Goal: Task Accomplishment & Management: Use online tool/utility

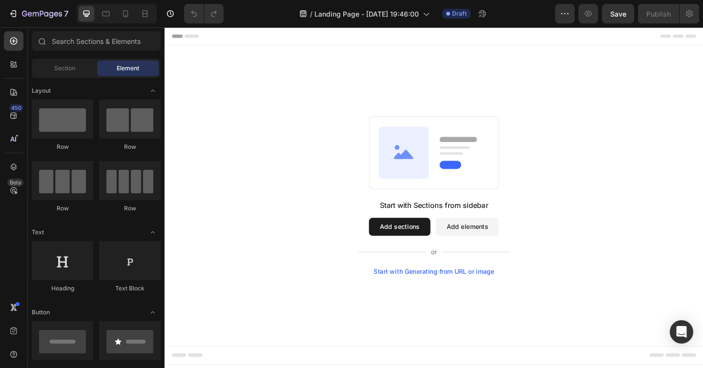
click at [419, 239] on button "Add sections" at bounding box center [420, 245] width 67 height 20
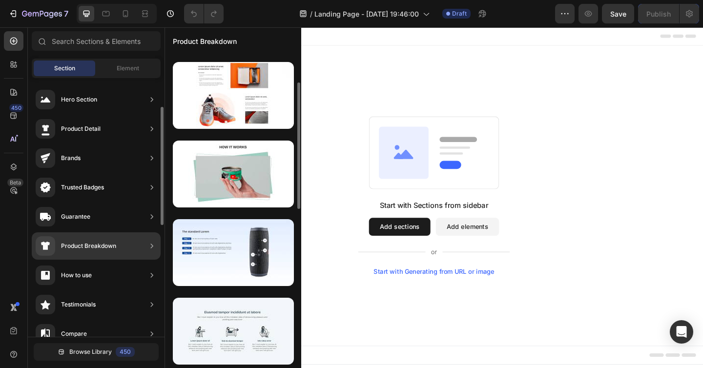
scroll to position [82, 0]
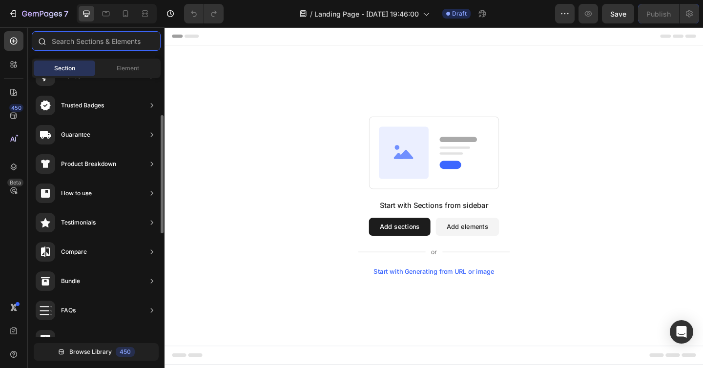
click at [83, 47] on input "text" at bounding box center [96, 41] width 129 height 20
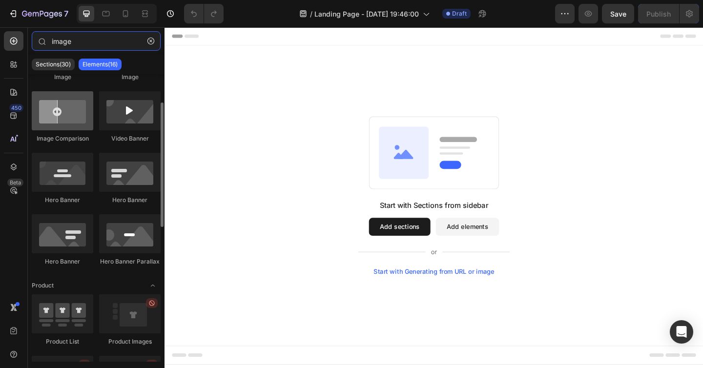
scroll to position [0, 0]
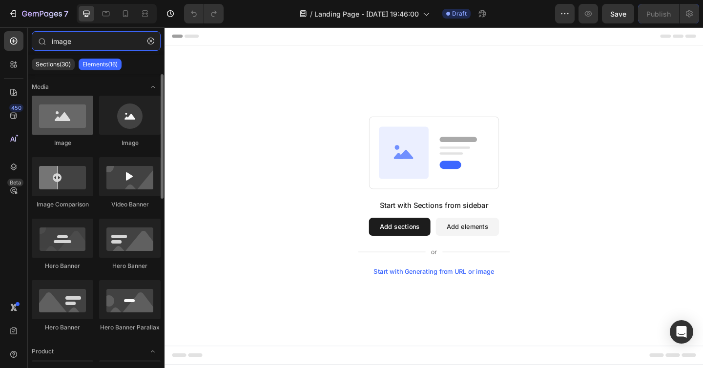
type input "image"
click at [66, 115] on div at bounding box center [63, 115] width 62 height 39
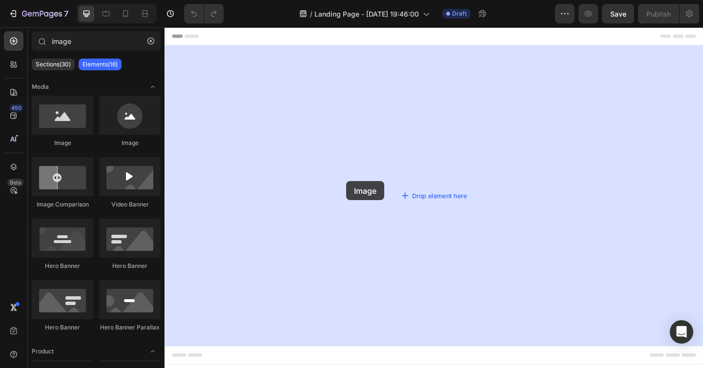
drag, startPoint x: 231, startPoint y: 142, endPoint x: 223, endPoint y: 165, distance: 24.7
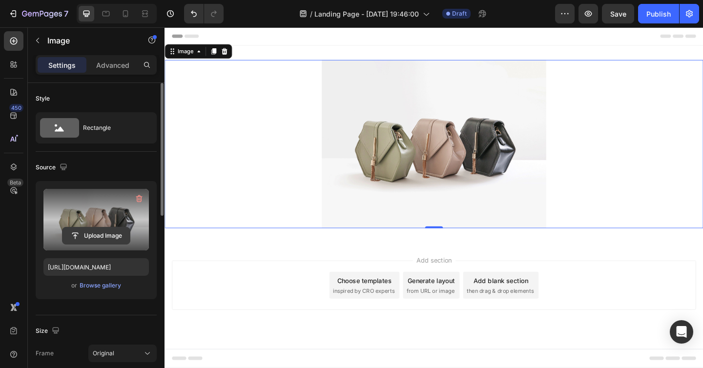
click at [99, 229] on input "file" at bounding box center [95, 235] width 67 height 17
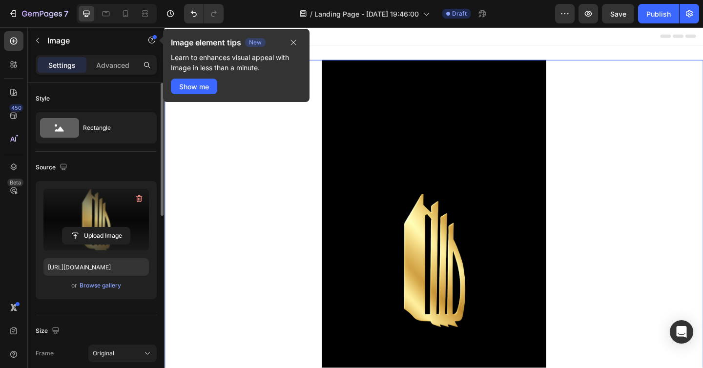
click at [398, 199] on img at bounding box center [457, 280] width 244 height 434
click at [294, 46] on icon "button" at bounding box center [293, 43] width 8 height 8
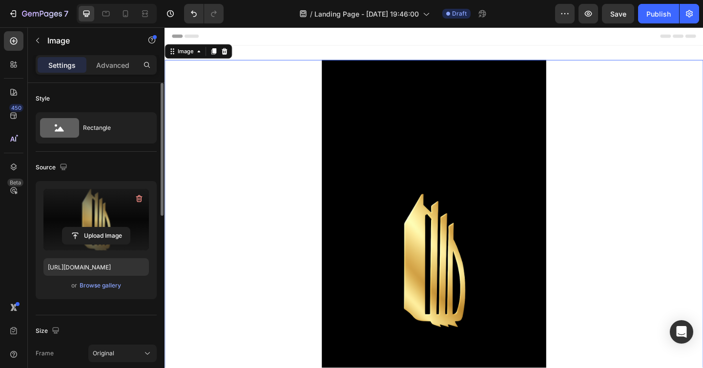
click at [486, 160] on img at bounding box center [457, 280] width 244 height 434
click at [277, 185] on div at bounding box center [458, 280] width 586 height 434
click at [114, 229] on input "file" at bounding box center [95, 235] width 67 height 17
type input "[URL][DOMAIN_NAME]"
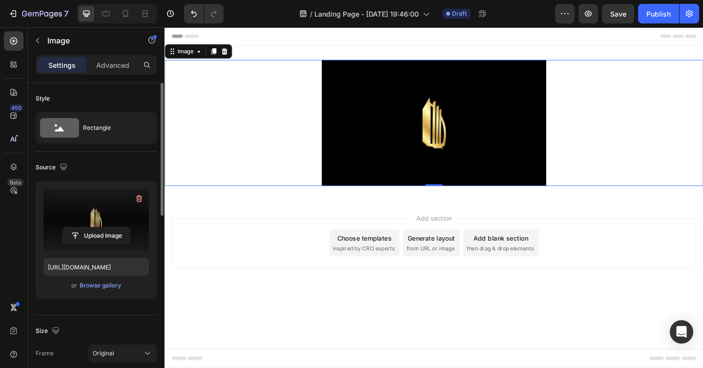
click at [479, 152] on img at bounding box center [457, 131] width 244 height 137
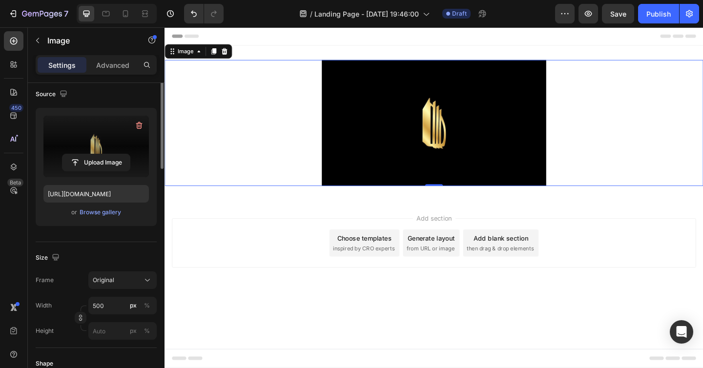
scroll to position [133, 0]
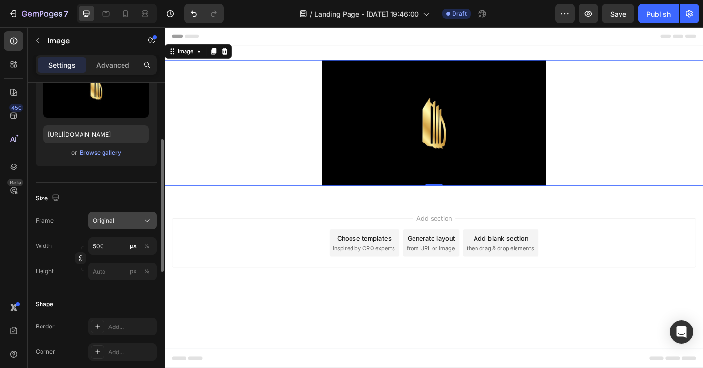
click at [117, 216] on div "Original" at bounding box center [117, 220] width 48 height 9
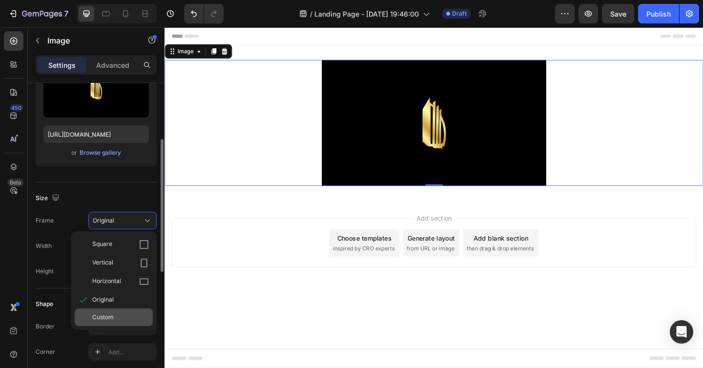
click at [106, 313] on span "Custom" at bounding box center [102, 317] width 21 height 9
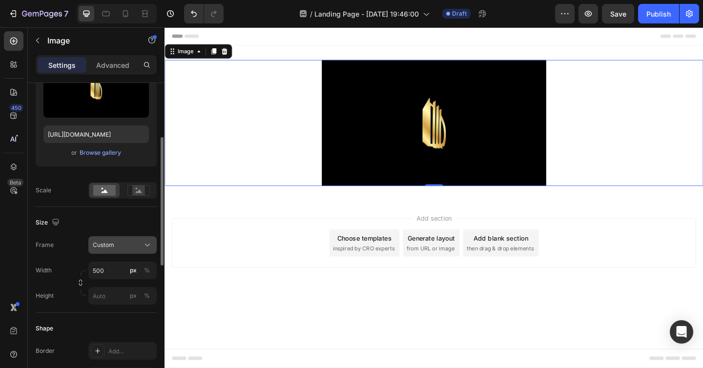
click at [123, 247] on div "Custom" at bounding box center [117, 245] width 48 height 9
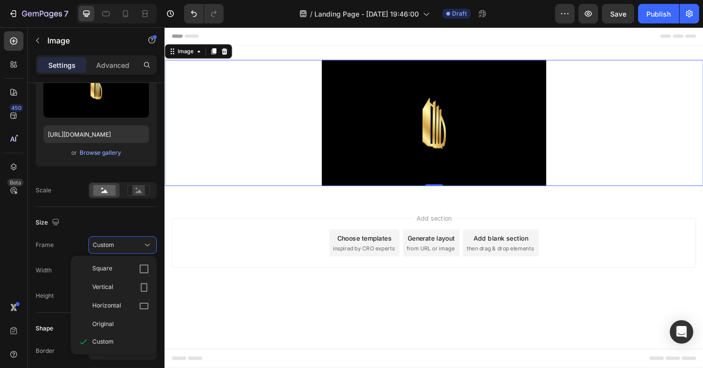
click at [220, 157] on div at bounding box center [458, 131] width 586 height 137
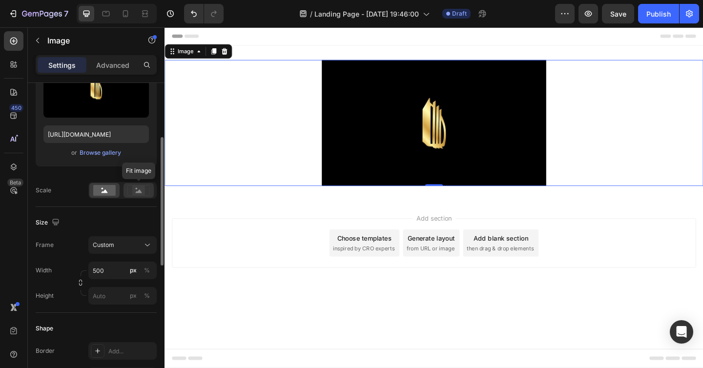
click at [138, 196] on div at bounding box center [138, 190] width 30 height 15
click at [97, 194] on rect at bounding box center [104, 190] width 22 height 11
click at [108, 240] on div "Custom" at bounding box center [123, 245] width 60 height 10
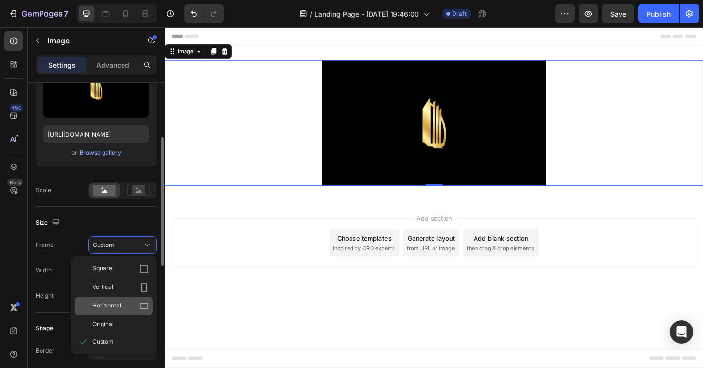
click at [115, 304] on span "Horizontal" at bounding box center [106, 306] width 29 height 10
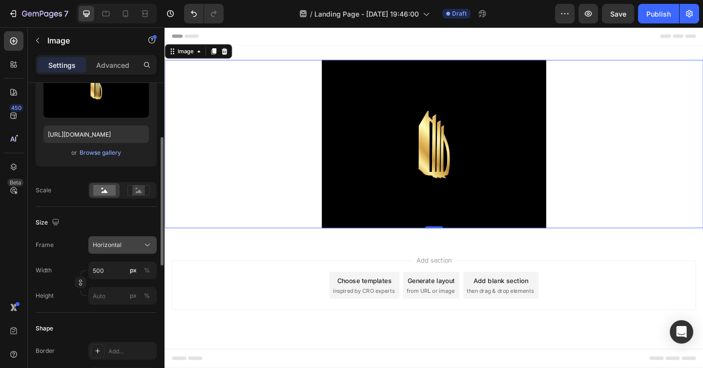
click at [135, 246] on div "Horizontal" at bounding box center [117, 245] width 48 height 9
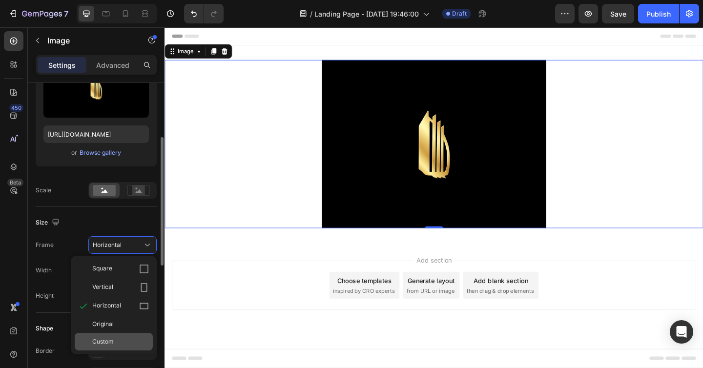
click at [121, 334] on div "Custom" at bounding box center [114, 342] width 78 height 18
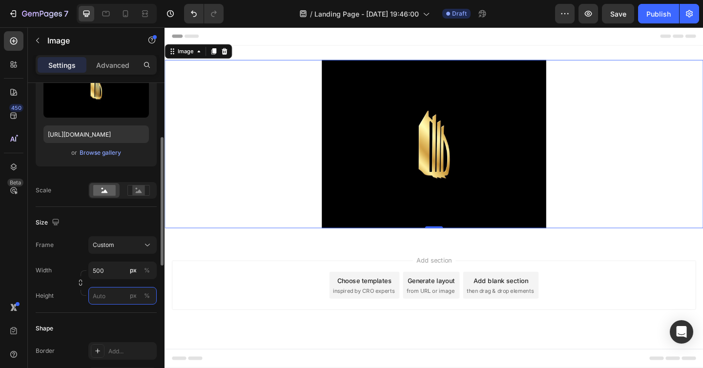
click at [103, 290] on input "px %" at bounding box center [122, 296] width 68 height 18
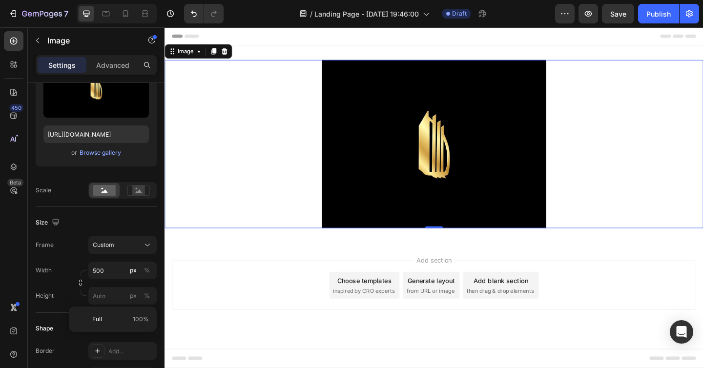
click at [103, 308] on div "Full 100%" at bounding box center [113, 319] width 88 height 25
click at [97, 322] on span "Full" at bounding box center [97, 319] width 10 height 9
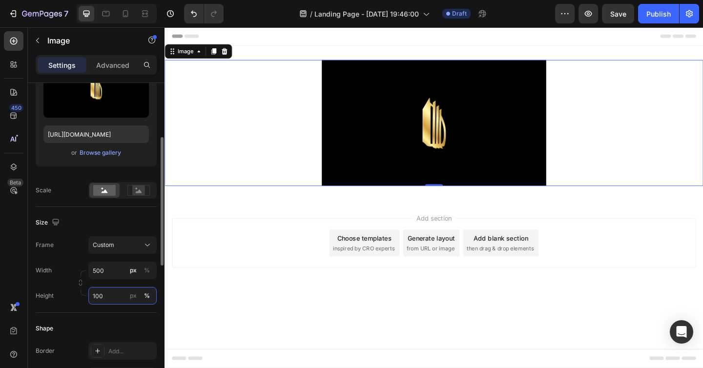
click at [107, 291] on input "100" at bounding box center [122, 296] width 68 height 18
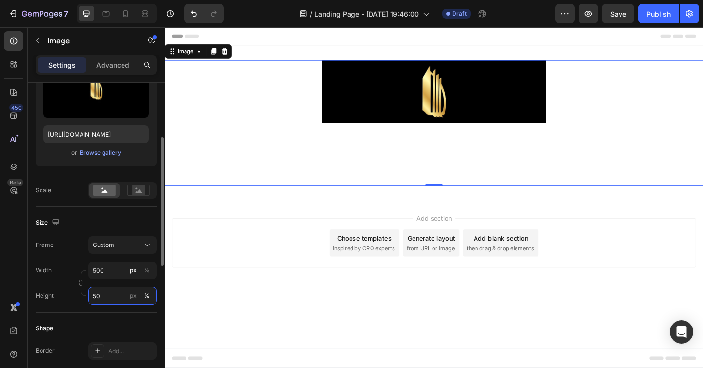
type input "5"
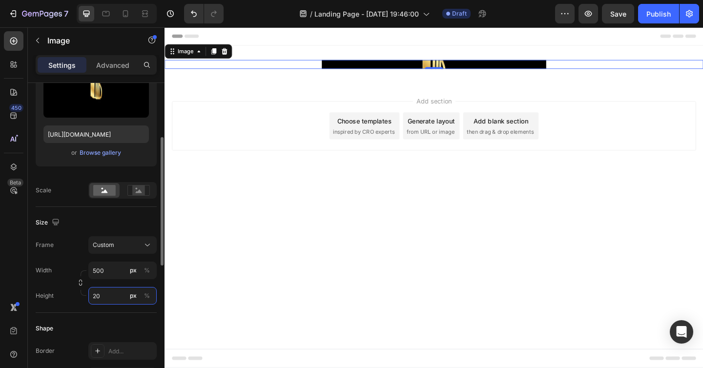
type input "2"
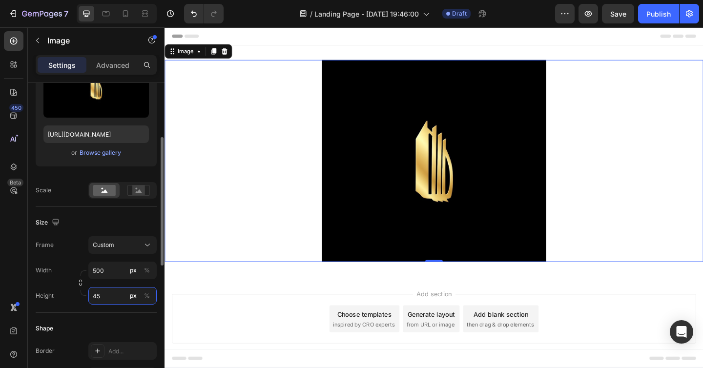
type input "4"
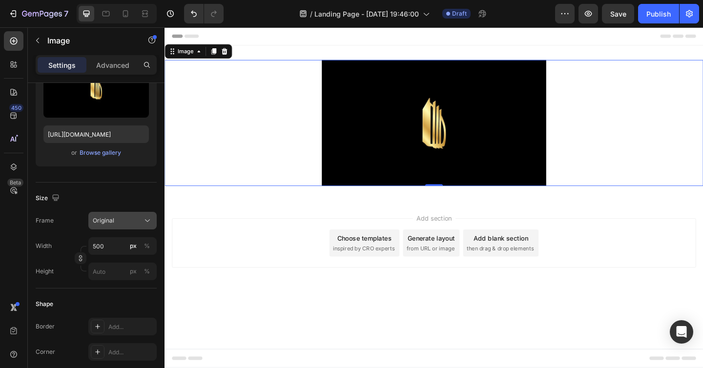
click at [111, 236] on div "Frame Original Width 500 px % Height px %" at bounding box center [96, 246] width 121 height 68
click at [112, 224] on span "Original" at bounding box center [103, 220] width 21 height 9
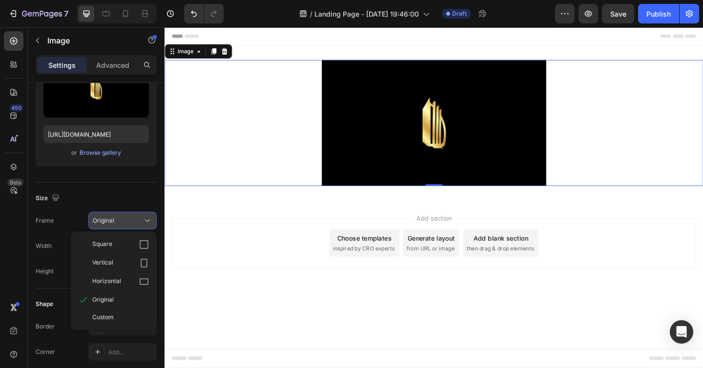
click at [112, 224] on span "Original" at bounding box center [103, 220] width 21 height 9
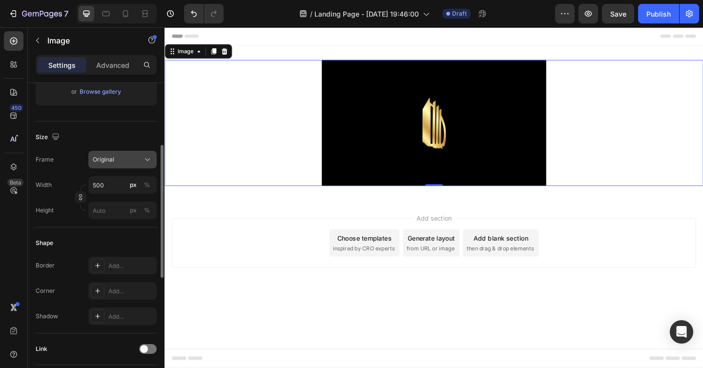
scroll to position [0, 0]
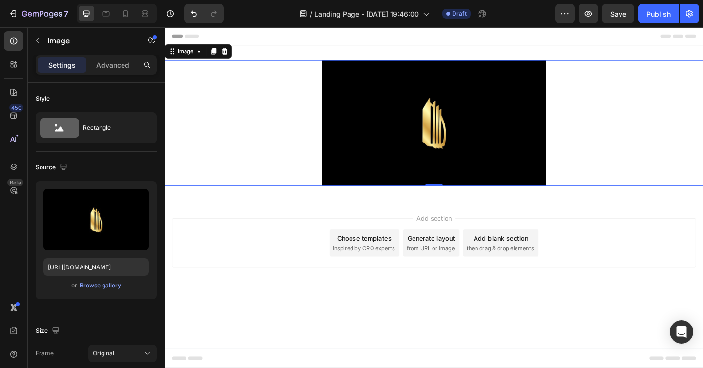
click at [297, 167] on div at bounding box center [458, 131] width 586 height 137
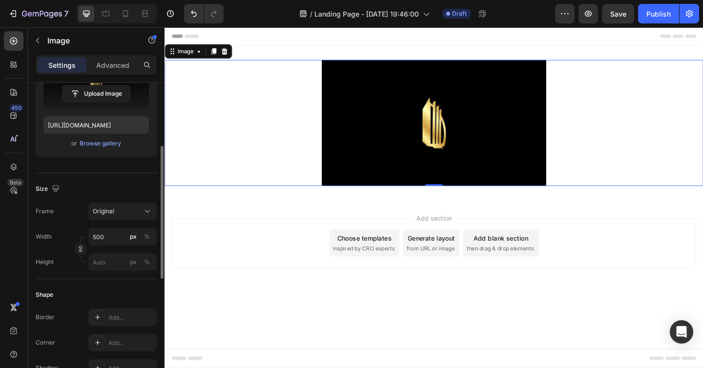
scroll to position [144, 0]
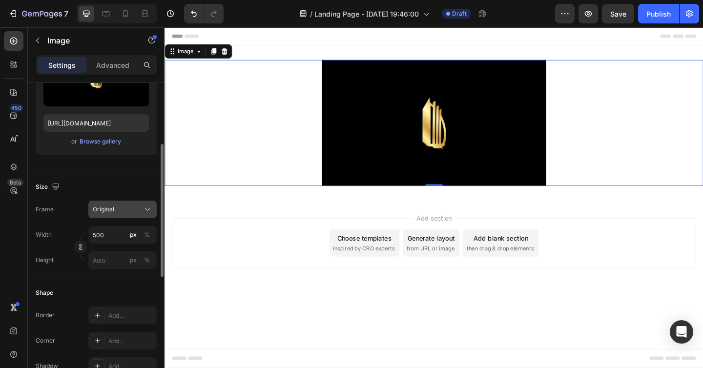
click at [121, 214] on button "Original" at bounding box center [122, 210] width 68 height 18
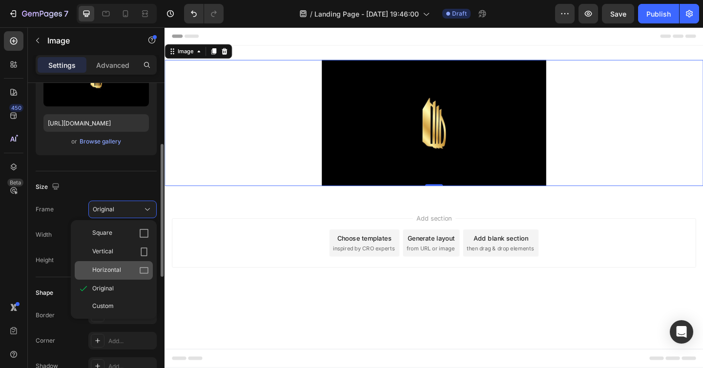
click at [100, 267] on span "Horizontal" at bounding box center [106, 271] width 29 height 10
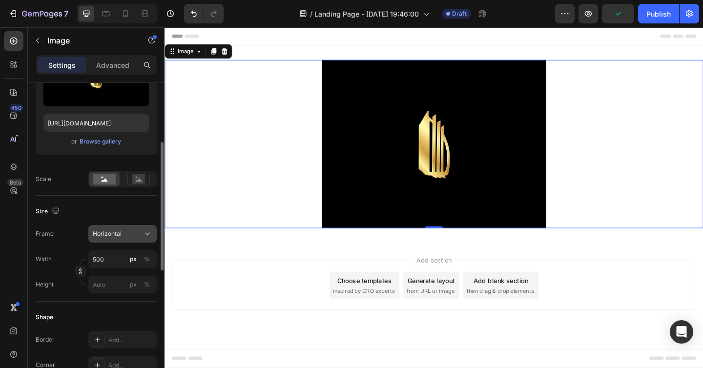
click at [130, 235] on div "Horizontal" at bounding box center [117, 233] width 48 height 9
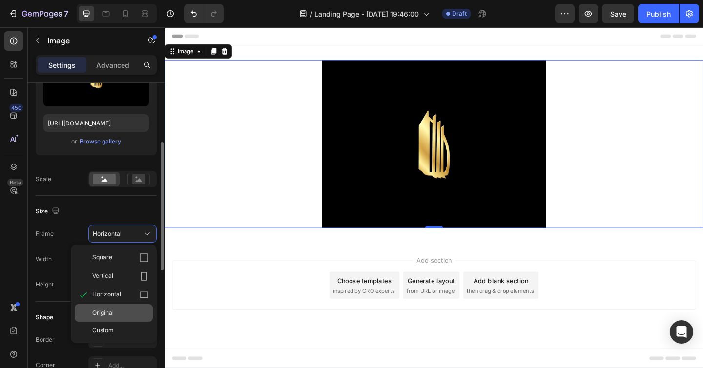
click at [118, 316] on div "Original" at bounding box center [120, 313] width 57 height 9
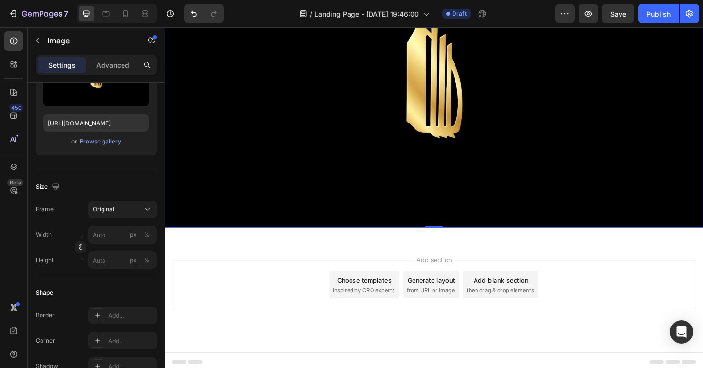
scroll to position [0, 0]
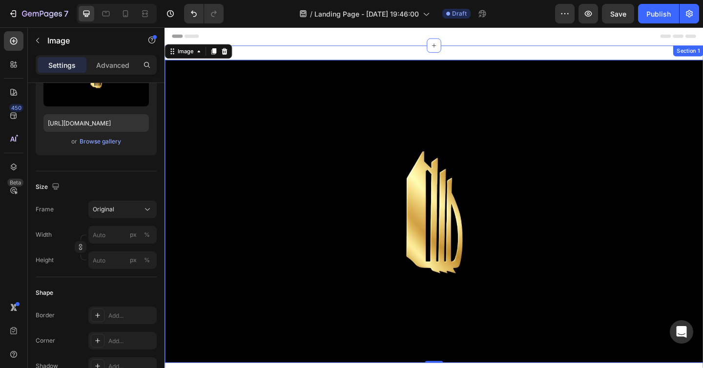
click at [391, 58] on div "Image 0 Section 1" at bounding box center [458, 227] width 586 height 361
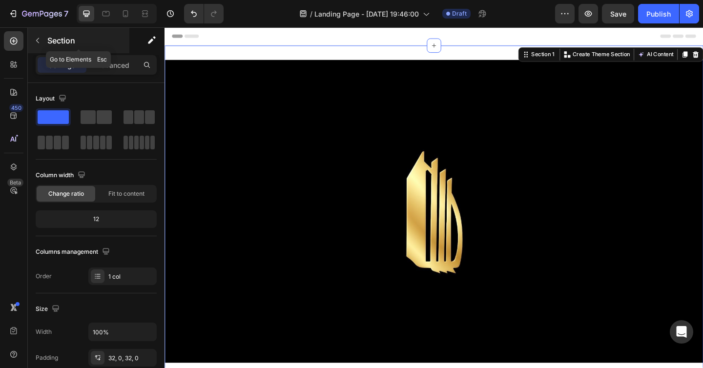
click at [120, 52] on div "Section" at bounding box center [79, 40] width 102 height 25
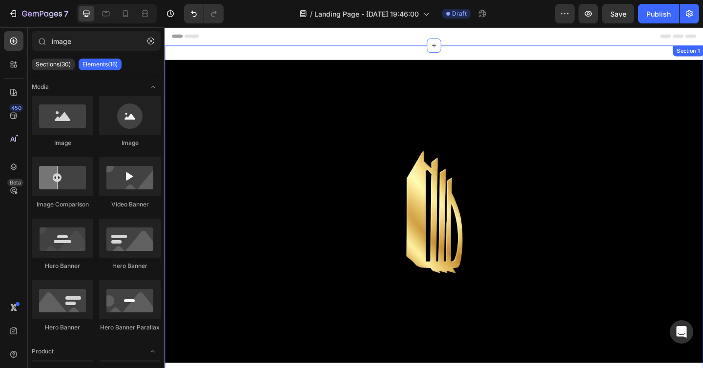
click at [271, 62] on div "Image Section 1" at bounding box center [458, 227] width 586 height 361
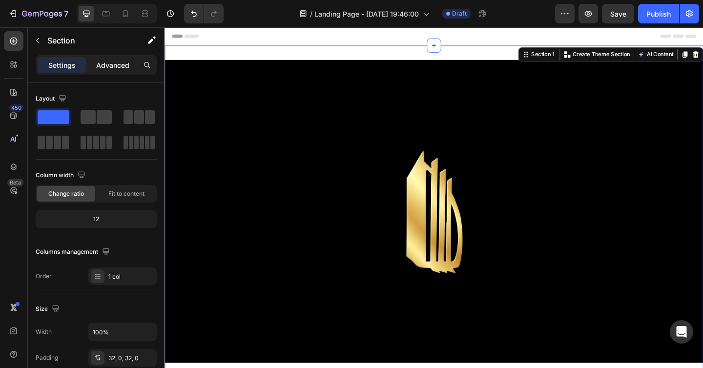
click at [114, 70] on div "Advanced" at bounding box center [112, 65] width 49 height 16
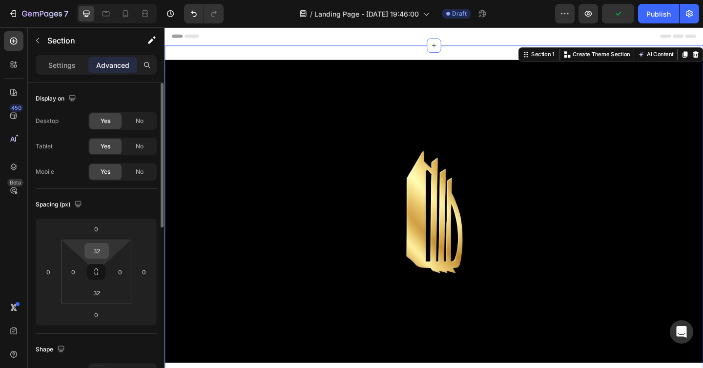
click at [97, 255] on input "32" at bounding box center [97, 251] width 20 height 15
type input "0"
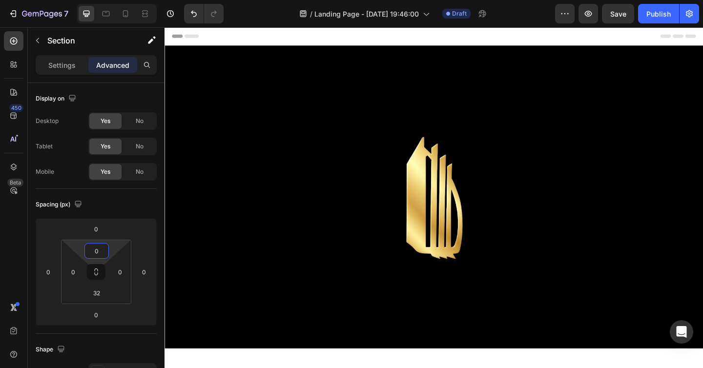
click at [358, 40] on div "Header" at bounding box center [457, 37] width 570 height 20
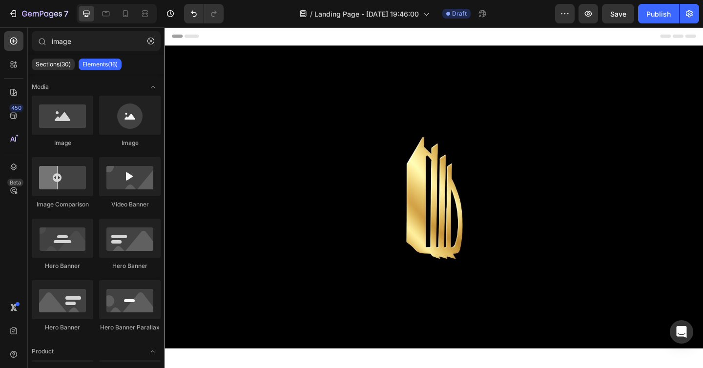
click at [176, 39] on icon at bounding box center [175, 37] width 7 height 7
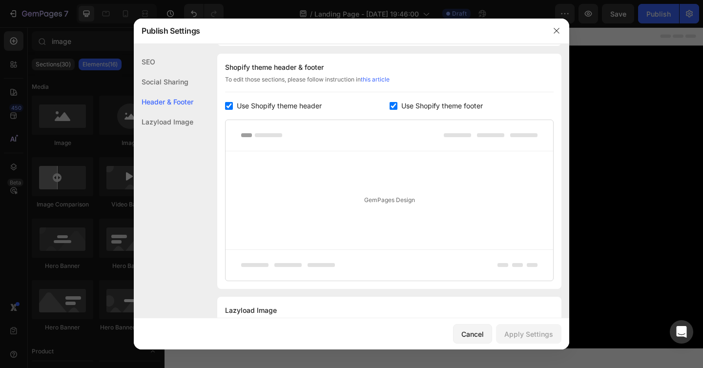
scroll to position [500, 0]
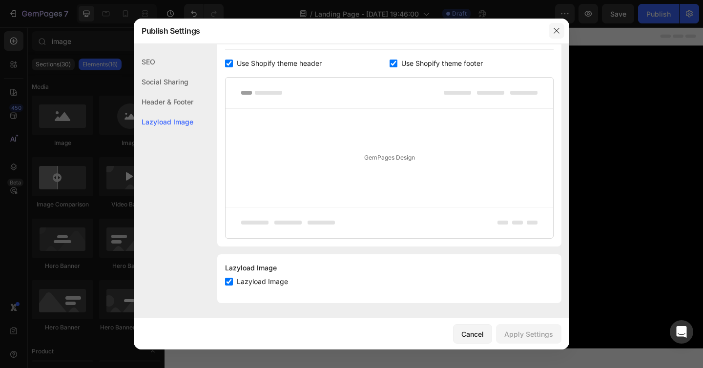
click at [553, 37] on button "button" at bounding box center [557, 31] width 16 height 16
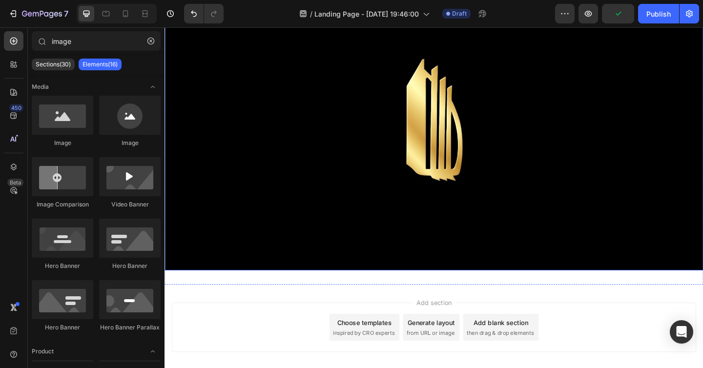
scroll to position [131, 0]
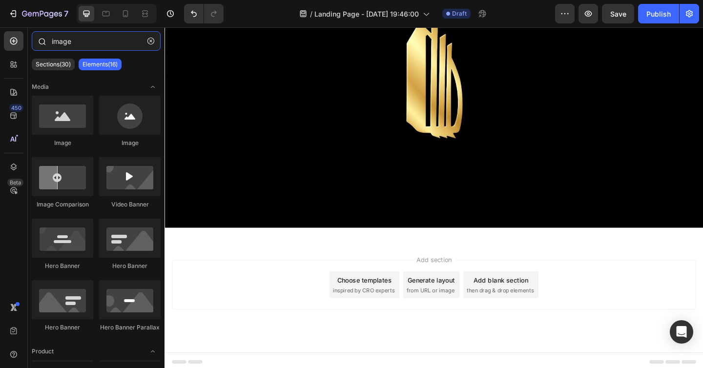
click at [84, 43] on input "image" at bounding box center [96, 41] width 129 height 20
drag, startPoint x: 84, startPoint y: 43, endPoint x: 10, endPoint y: 33, distance: 74.9
click at [10, 33] on div "450 Beta image Sections(30) Elements(16) Media Image Image Image Comparison Vid…" at bounding box center [82, 197] width 165 height 341
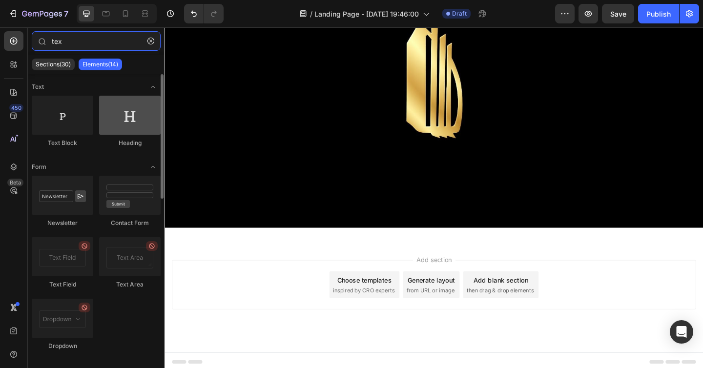
type input "tex"
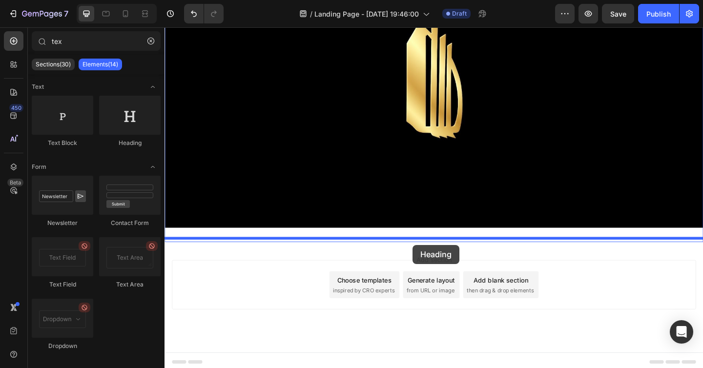
drag, startPoint x: 299, startPoint y: 142, endPoint x: 434, endPoint y: 264, distance: 182.1
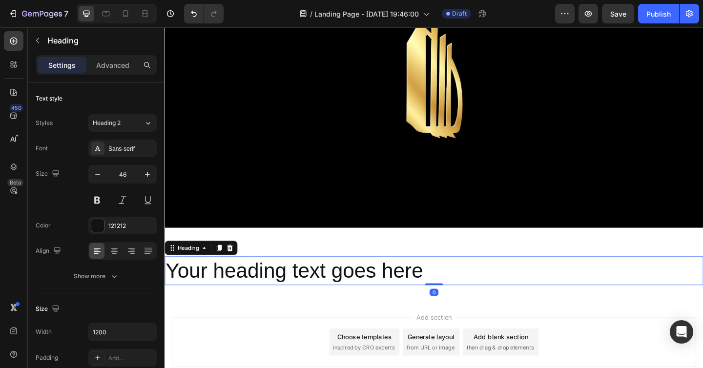
click at [412, 289] on h2 "Your heading text goes here" at bounding box center [458, 292] width 586 height 31
click at [412, 289] on p "Your heading text goes here" at bounding box center [457, 292] width 584 height 29
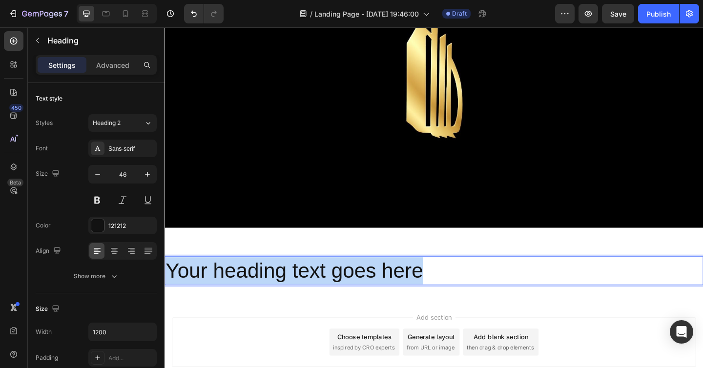
click at [412, 289] on p "Your heading text goes here" at bounding box center [457, 292] width 584 height 29
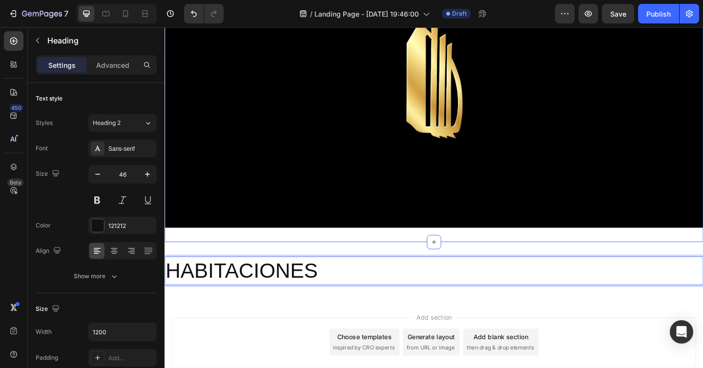
click at [403, 247] on div "Image Section 1" at bounding box center [458, 88] width 586 height 345
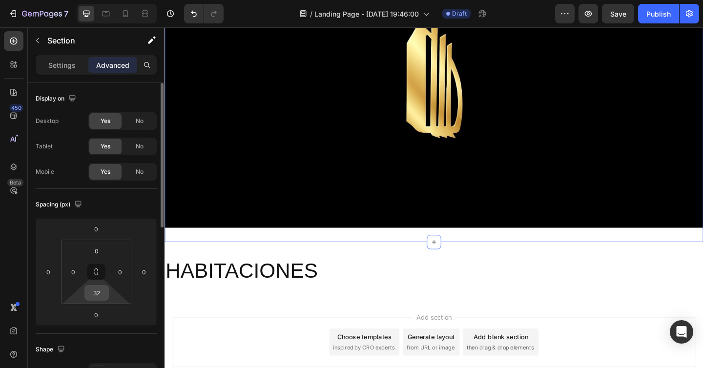
click at [100, 296] on input "32" at bounding box center [97, 293] width 20 height 15
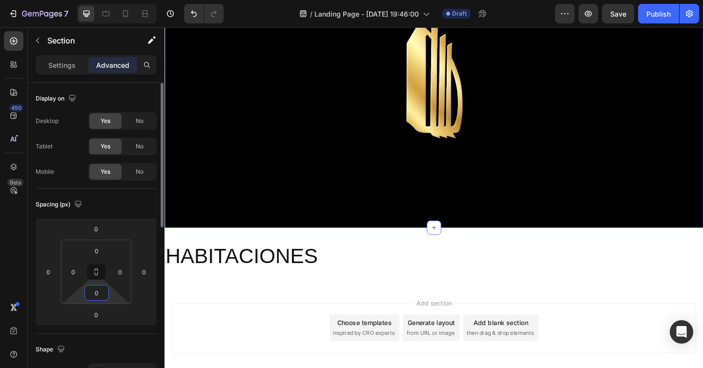
type input "0"
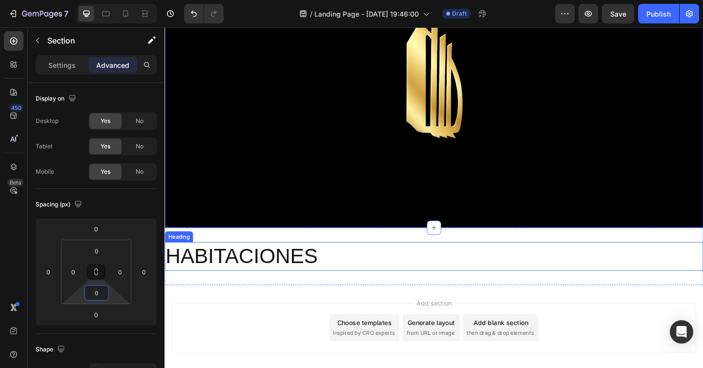
click at [320, 281] on p "HABITACIONES" at bounding box center [457, 276] width 584 height 29
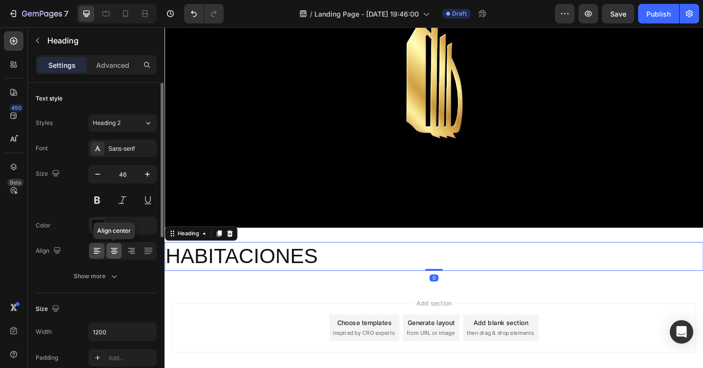
click at [118, 246] on icon at bounding box center [114, 251] width 10 height 10
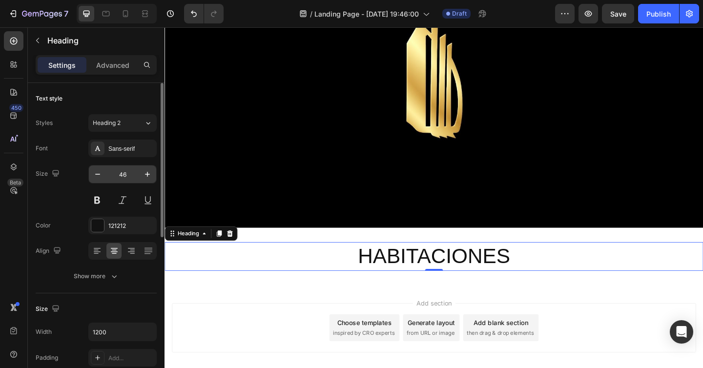
click at [126, 176] on input "46" at bounding box center [122, 174] width 32 height 18
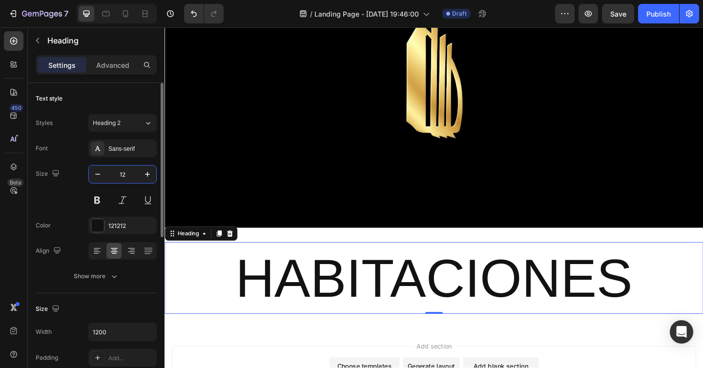
type input "1"
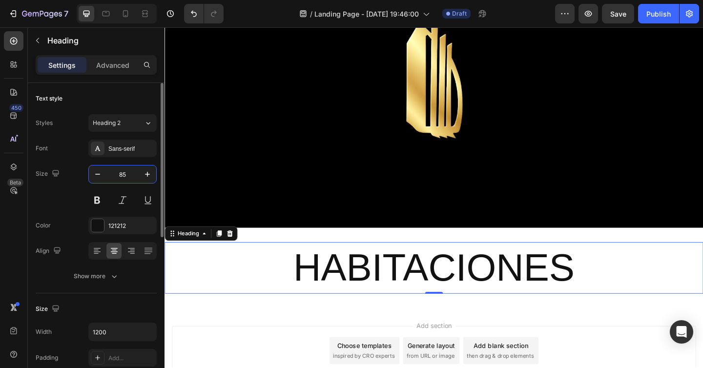
type input "8"
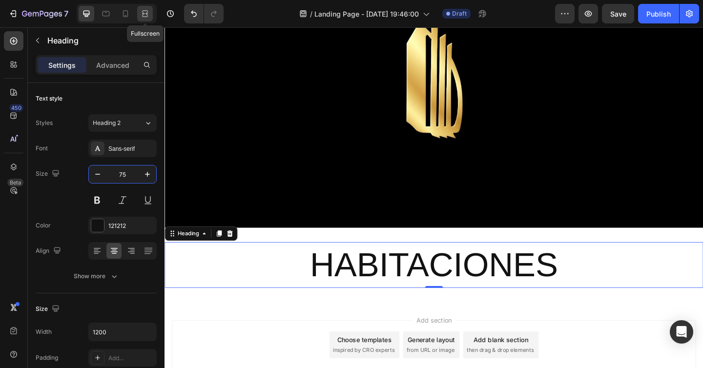
type input "75"
click at [147, 15] on icon at bounding box center [145, 16] width 6 height 2
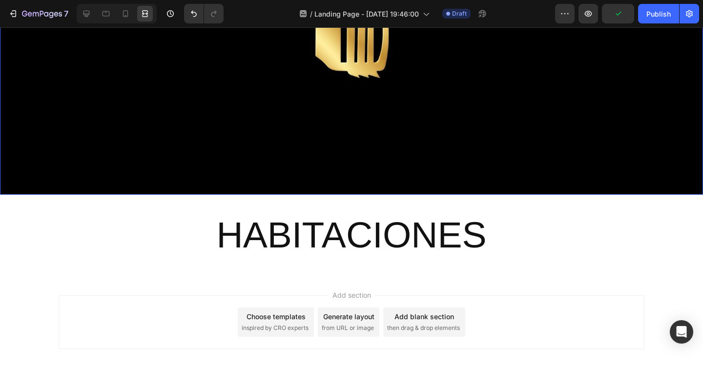
scroll to position [292, 0]
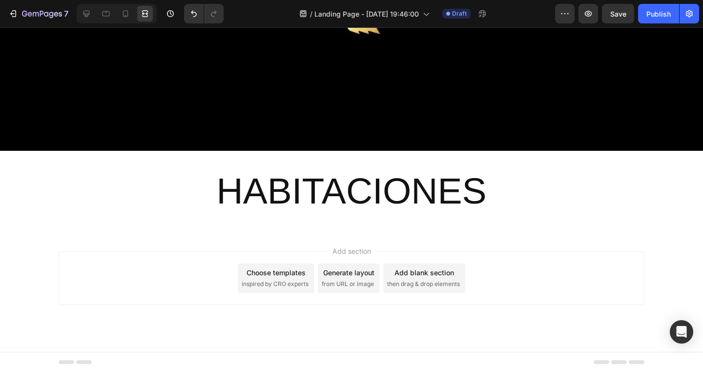
click at [352, 180] on h2 "HABITACIONES" at bounding box center [352, 191] width 586 height 50
click at [217, 183] on p "HABITACIONES" at bounding box center [352, 191] width 584 height 48
click at [91, 12] on icon at bounding box center [87, 14] width 10 height 10
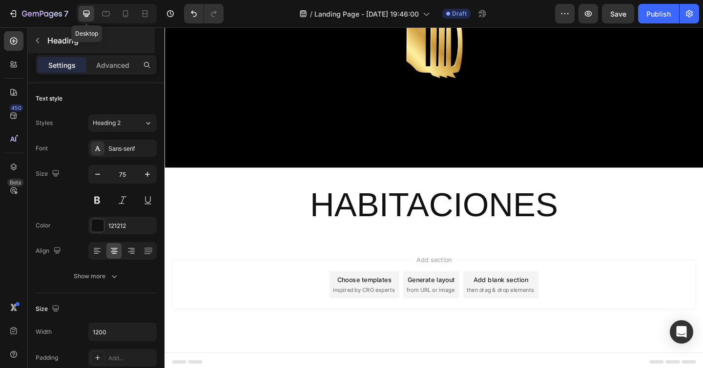
scroll to position [196, 0]
click at [350, 216] on p "HABITACIONES" at bounding box center [457, 221] width 584 height 48
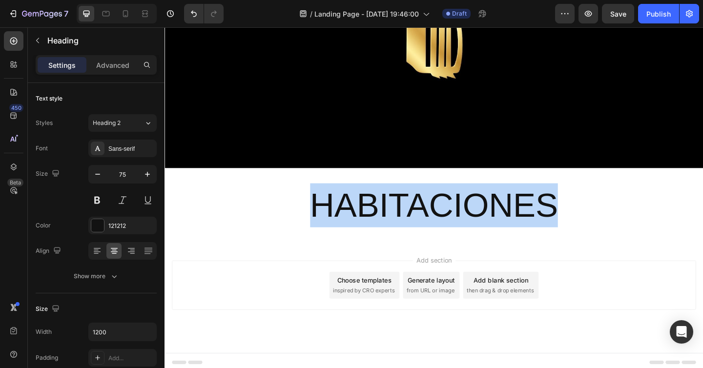
click at [350, 216] on p "HABITACIONES" at bounding box center [457, 221] width 584 height 48
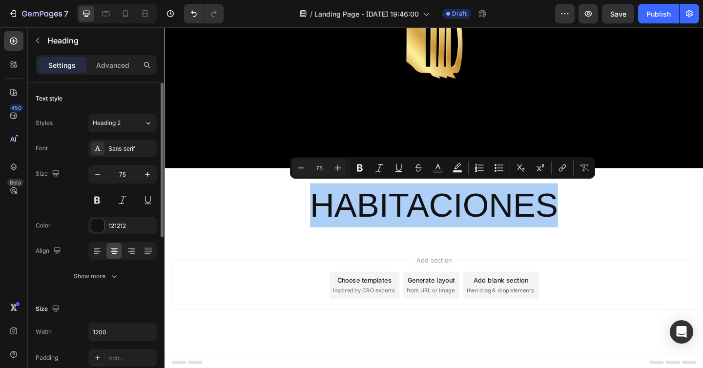
click at [127, 138] on div "Styles Heading 2 Font Sans-serif Size 75 Color 121212 Align Show more" at bounding box center [96, 199] width 121 height 171
click at [120, 145] on div "Sans-serif" at bounding box center [131, 148] width 46 height 9
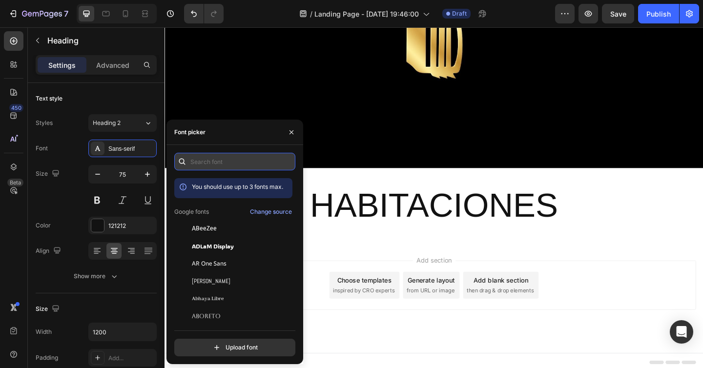
click at [203, 165] on input "text" at bounding box center [234, 162] width 121 height 18
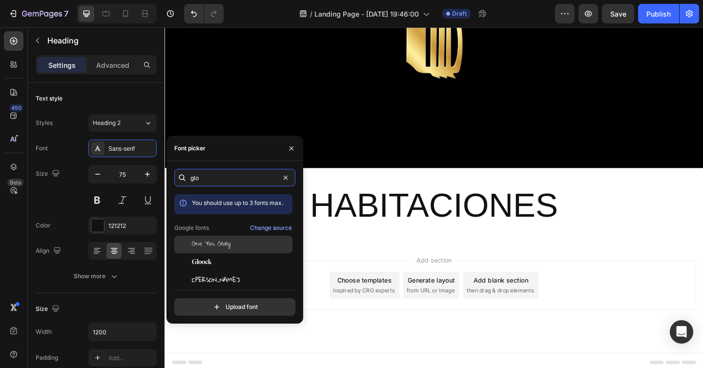
type input "glo"
click at [241, 261] on div "Gloock" at bounding box center [241, 262] width 99 height 9
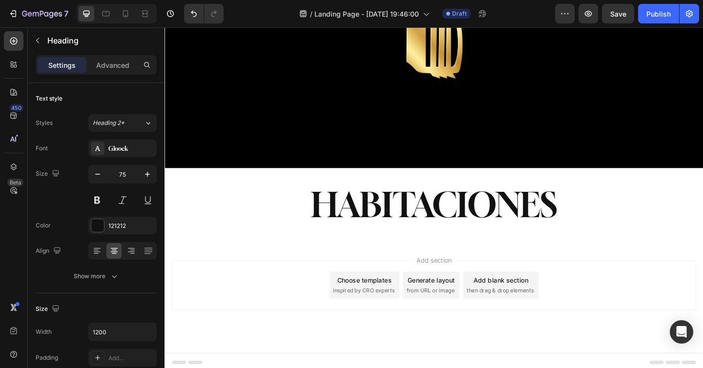
click at [347, 211] on p "HABITACIONES" at bounding box center [457, 221] width 584 height 48
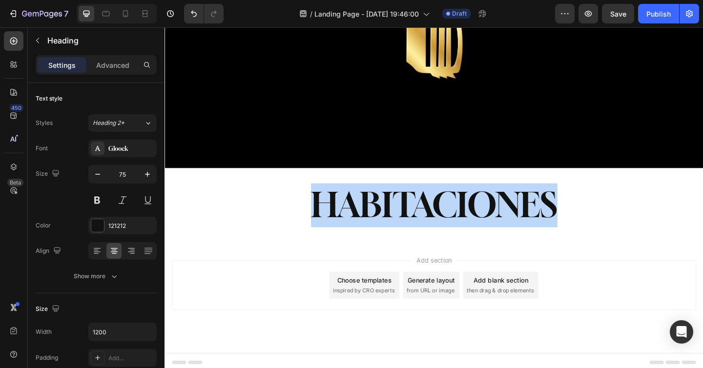
click at [347, 211] on p "HABITACIONES" at bounding box center [457, 221] width 584 height 48
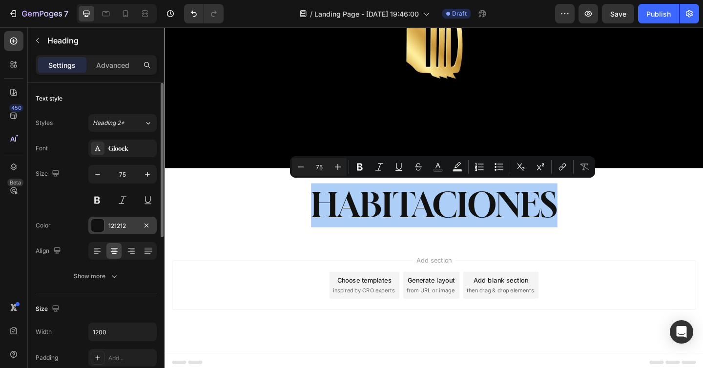
click at [96, 226] on div at bounding box center [97, 225] width 13 height 13
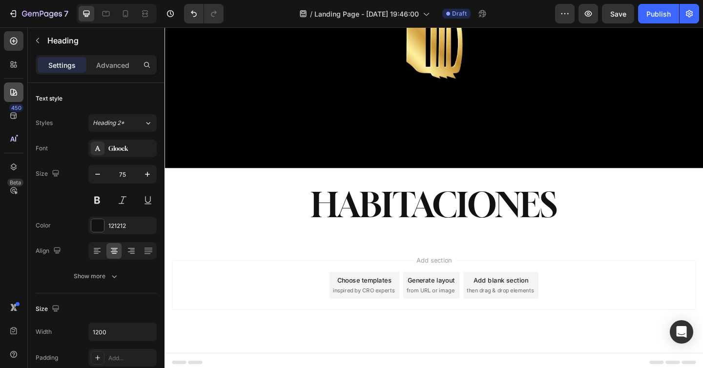
click at [11, 84] on div at bounding box center [14, 92] width 20 height 20
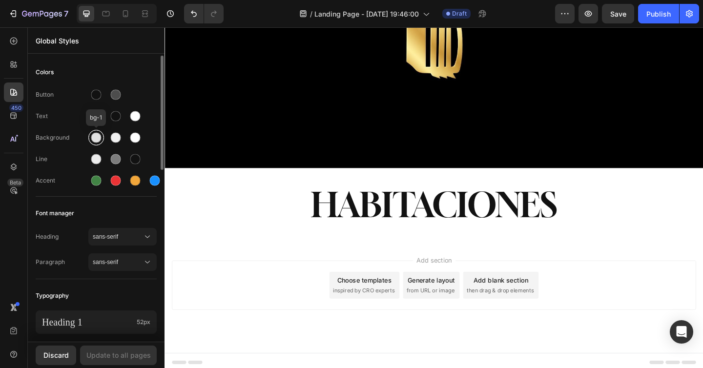
click at [92, 134] on div at bounding box center [96, 138] width 10 height 10
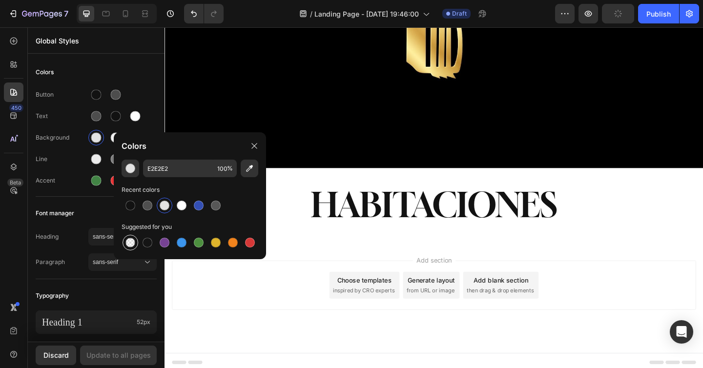
click at [136, 244] on div at bounding box center [131, 243] width 16 height 16
type input "000000"
type input "0"
click at [150, 242] on div at bounding box center [148, 243] width 10 height 10
type input "151515"
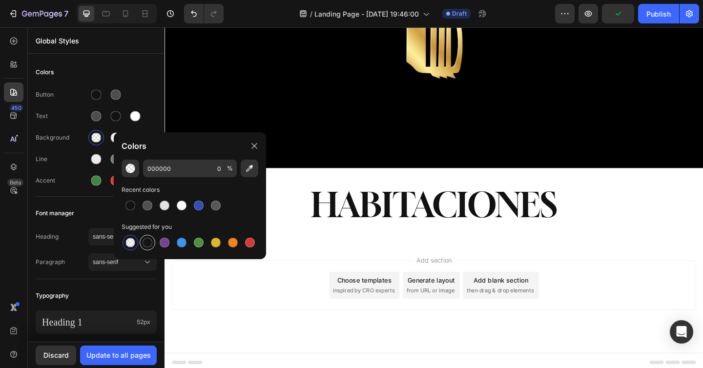
type input "100"
drag, startPoint x: 178, startPoint y: 165, endPoint x: 136, endPoint y: 164, distance: 41.5
click at [163, 164] on input "151515" at bounding box center [178, 169] width 70 height 18
click at [136, 164] on button "button" at bounding box center [131, 169] width 18 height 18
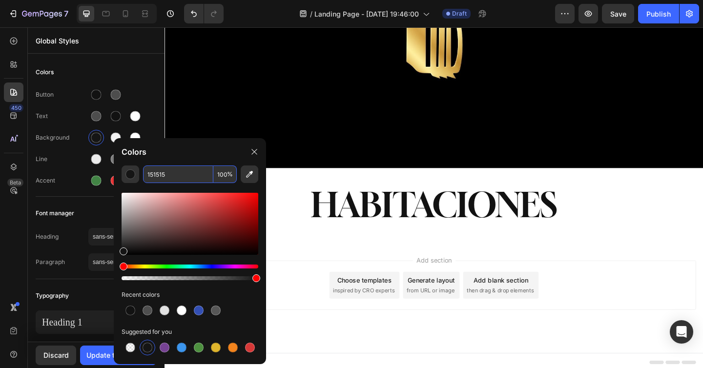
click at [176, 173] on input "151515" at bounding box center [178, 174] width 70 height 18
type input "000000"
click at [162, 125] on div at bounding box center [160, 113] width 5 height 114
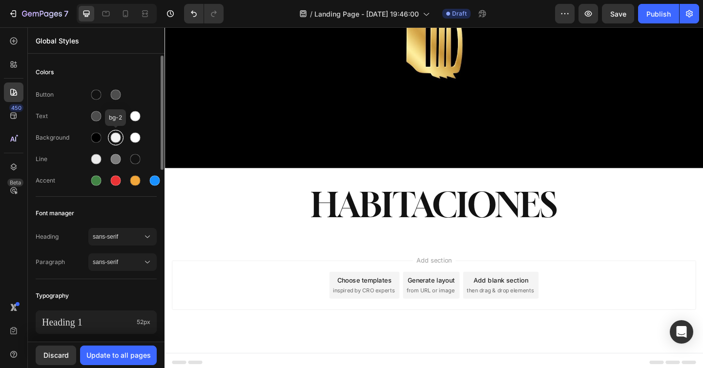
click at [118, 137] on div at bounding box center [116, 138] width 10 height 10
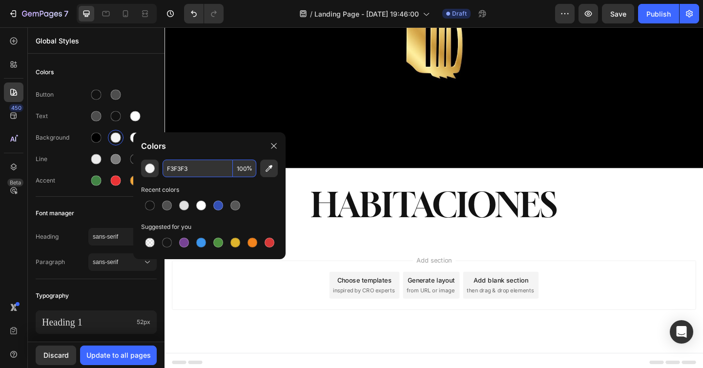
click at [180, 169] on input "F3F3F3" at bounding box center [198, 169] width 70 height 18
type input "000000"
click at [150, 95] on div "Button" at bounding box center [96, 95] width 121 height 16
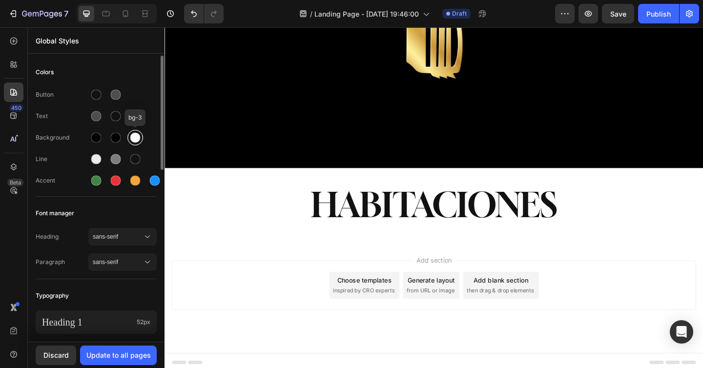
click at [136, 135] on div at bounding box center [135, 138] width 10 height 10
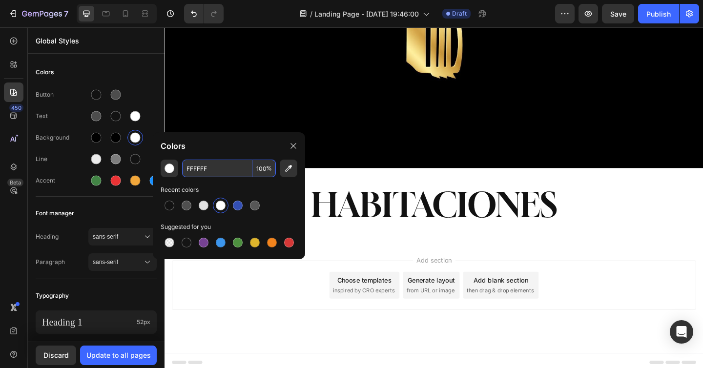
click at [194, 168] on input "FFFFFF" at bounding box center [217, 169] width 70 height 18
type input "000000"
click at [161, 95] on div at bounding box center [160, 113] width 5 height 114
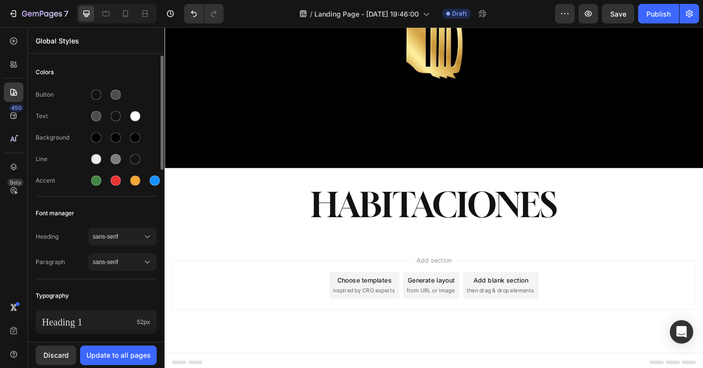
click at [154, 96] on div "Button" at bounding box center [96, 95] width 121 height 16
click at [222, 199] on p "HABITACIONES" at bounding box center [457, 221] width 584 height 48
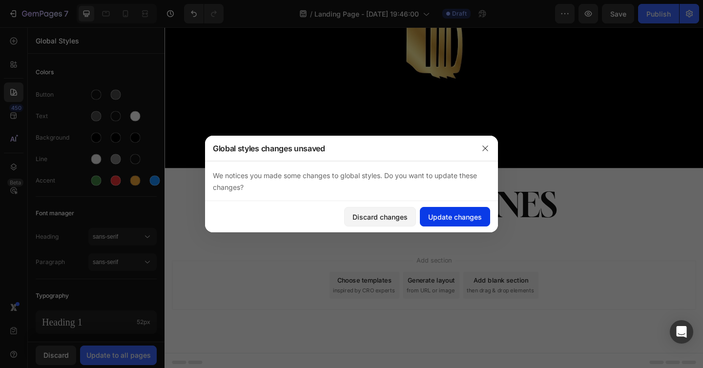
click at [440, 224] on button "Update changes" at bounding box center [455, 217] width 70 height 20
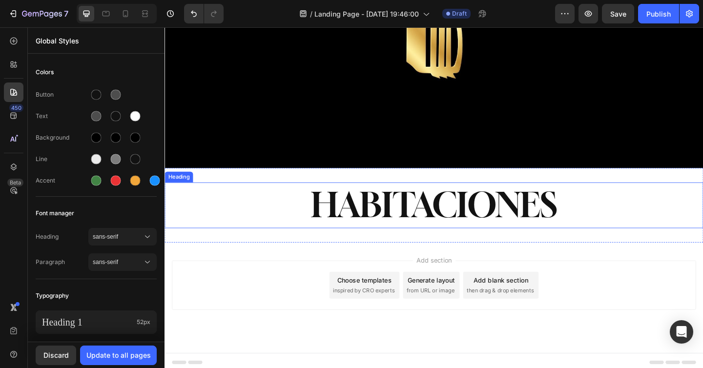
click at [309, 204] on p "HABITACIONES" at bounding box center [457, 221] width 584 height 48
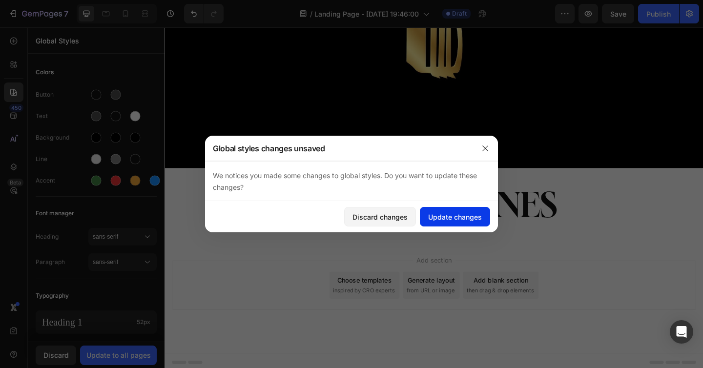
click at [451, 212] on div "Update changes" at bounding box center [455, 217] width 54 height 10
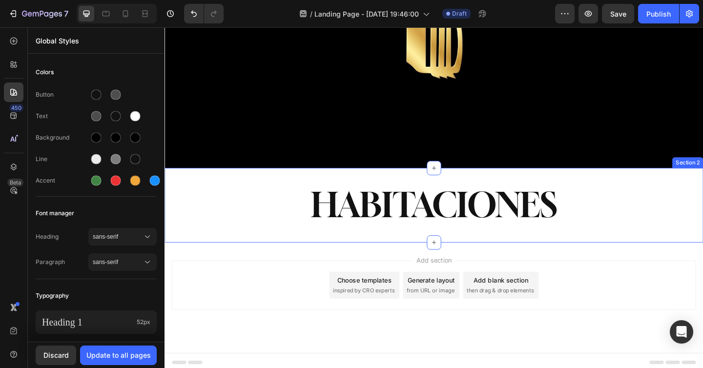
click at [275, 183] on div "HABITACIONES Heading Section 2" at bounding box center [458, 221] width 586 height 81
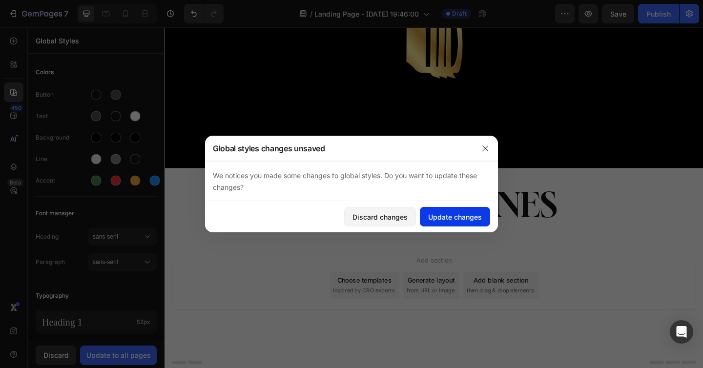
click at [444, 215] on div "Update changes" at bounding box center [455, 217] width 54 height 10
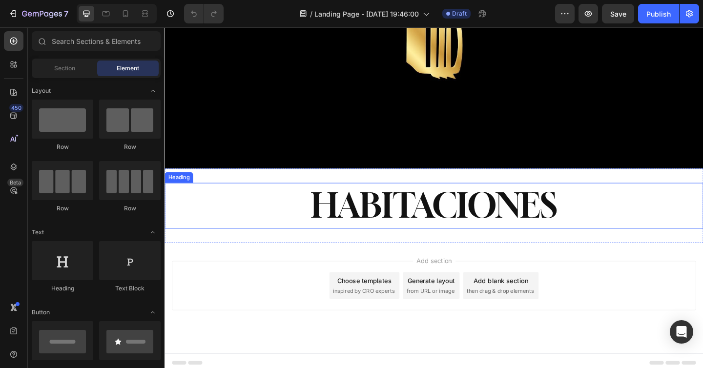
scroll to position [196, 0]
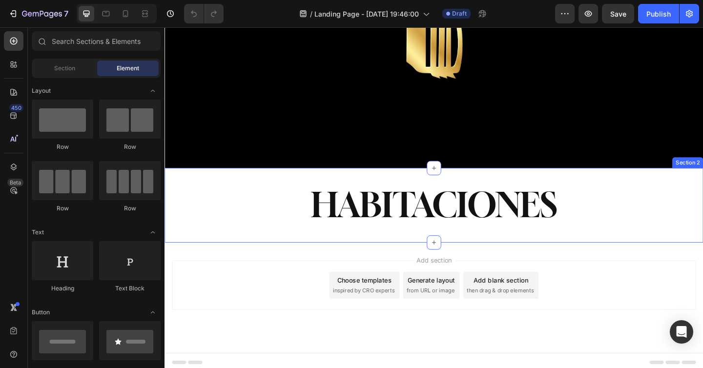
click at [257, 185] on div "HABITACIONES Heading Section 2" at bounding box center [458, 221] width 586 height 81
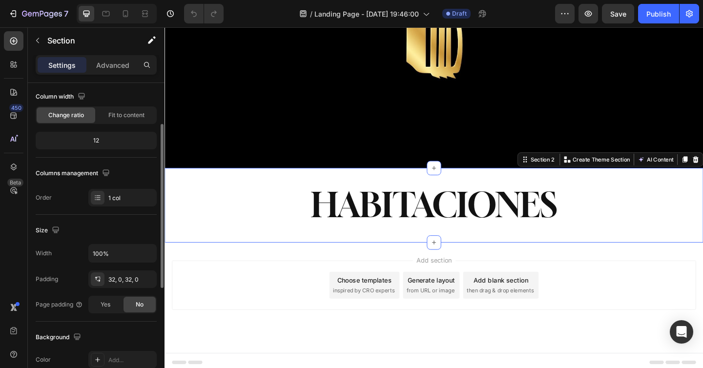
scroll to position [163, 0]
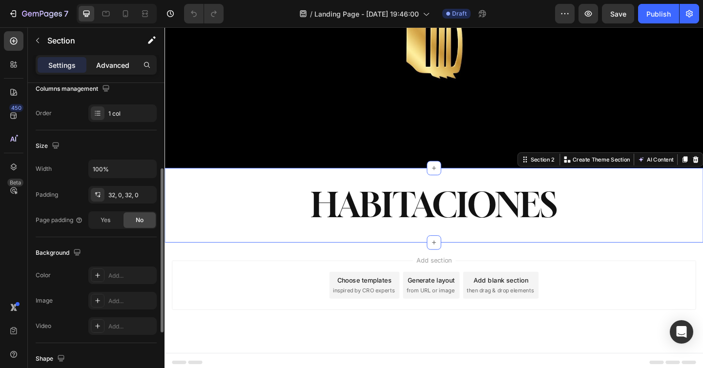
click at [115, 63] on p "Advanced" at bounding box center [112, 65] width 33 height 10
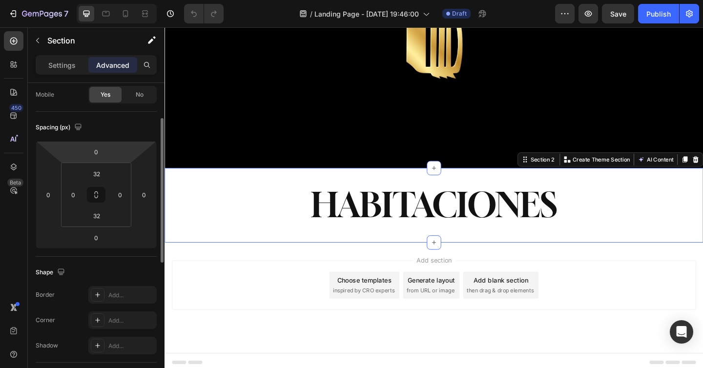
scroll to position [0, 0]
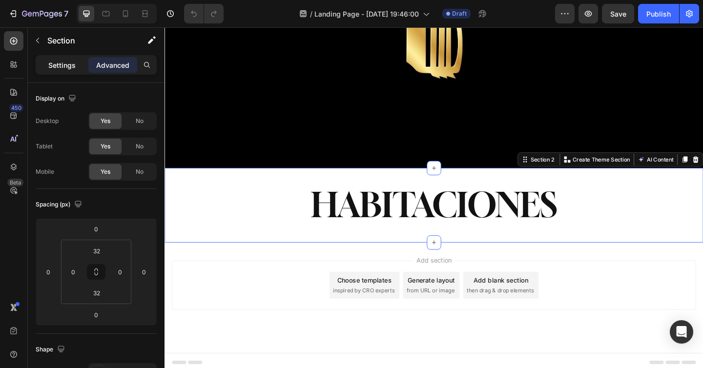
click at [72, 62] on p "Settings" at bounding box center [61, 65] width 27 height 10
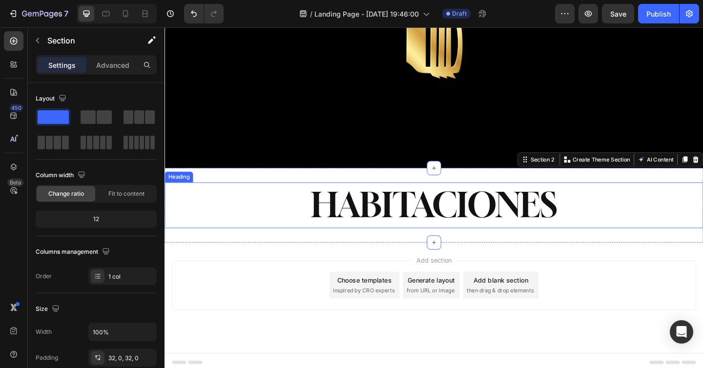
click at [227, 196] on h2 "HABITACIONES" at bounding box center [458, 221] width 586 height 50
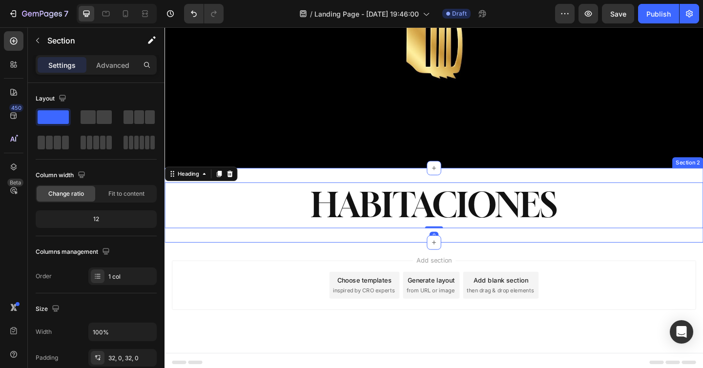
click at [278, 186] on div "HABITACIONES Heading 0 Section 2" at bounding box center [458, 221] width 586 height 81
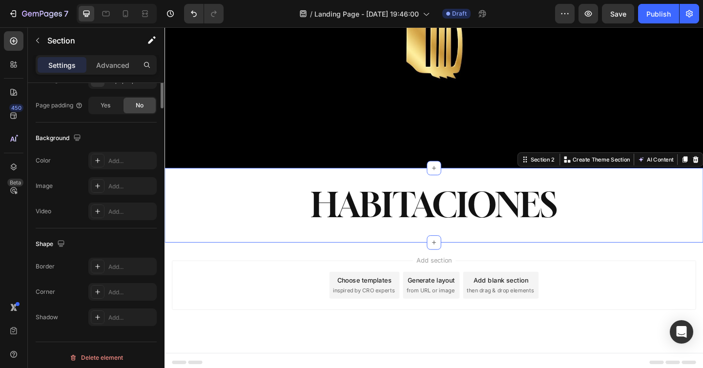
scroll to position [283, 0]
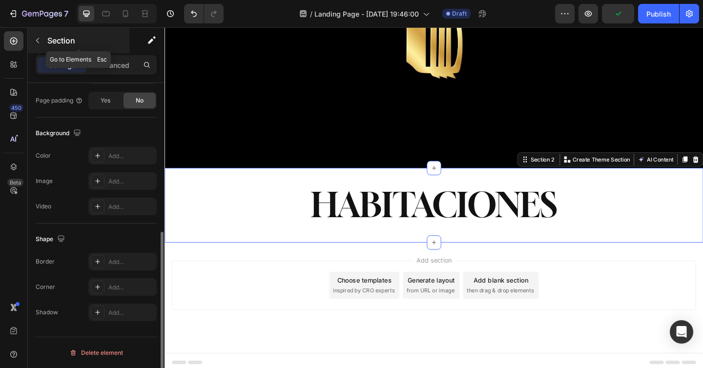
click at [35, 47] on button "button" at bounding box center [38, 41] width 16 height 16
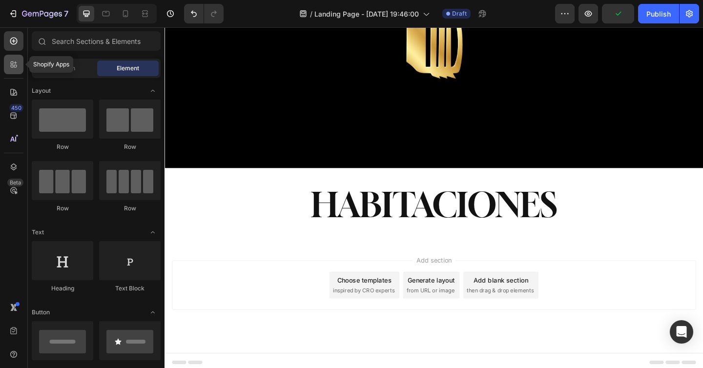
click at [15, 65] on icon at bounding box center [15, 66] width 3 height 3
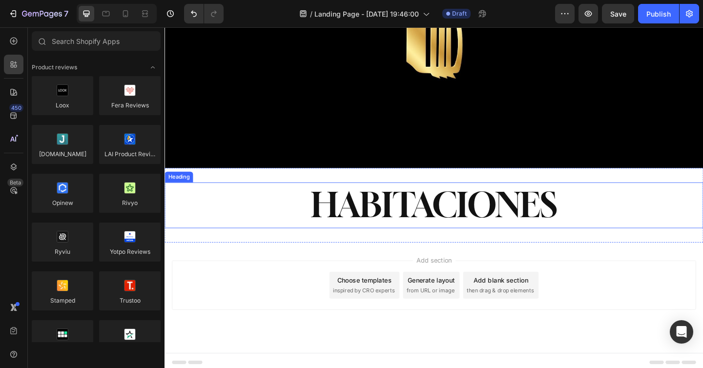
click at [278, 186] on div "HABITACIONES Heading Section 2" at bounding box center [458, 221] width 586 height 81
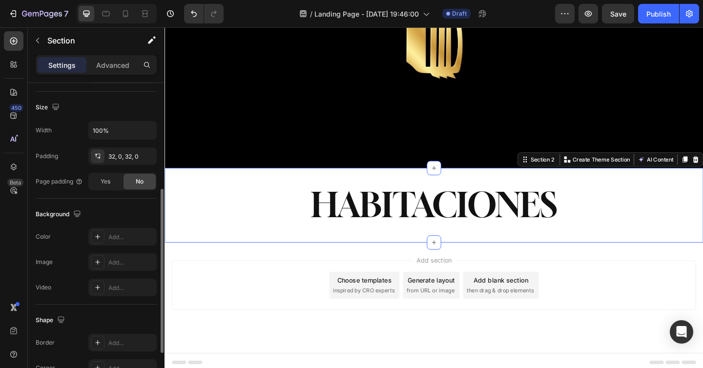
scroll to position [243, 0]
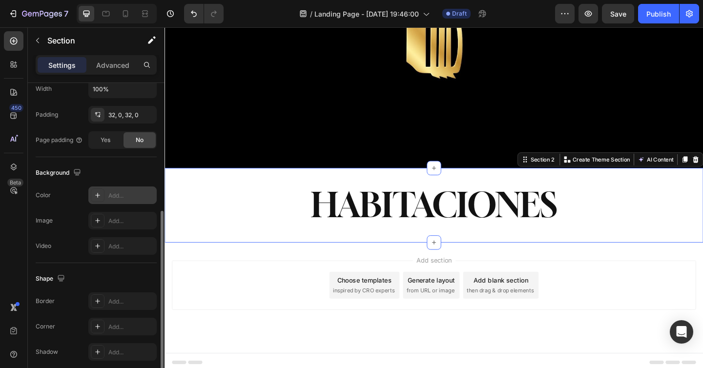
click at [118, 202] on div "Add..." at bounding box center [122, 195] width 68 height 18
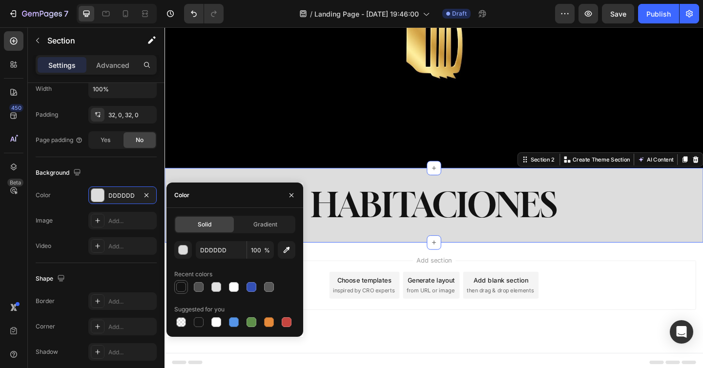
click at [184, 289] on div at bounding box center [181, 287] width 10 height 10
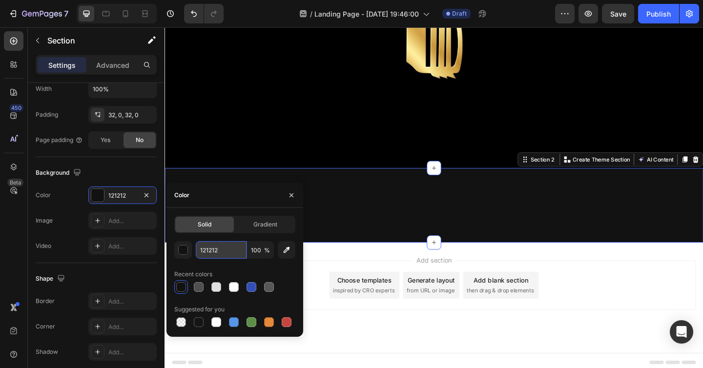
click at [219, 251] on input "121212" at bounding box center [221, 250] width 51 height 18
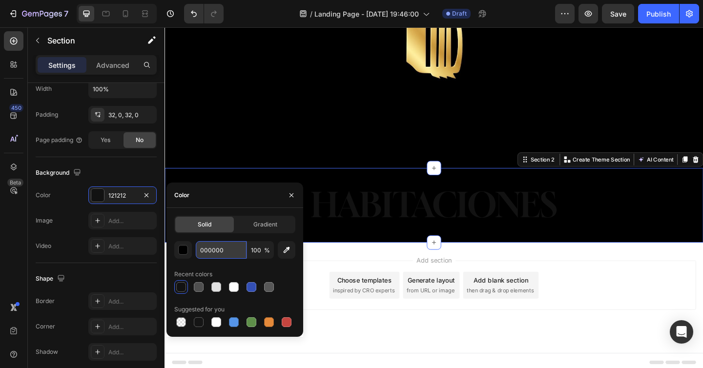
type input "000000"
click at [392, 228] on h2 "HABITACIONES" at bounding box center [458, 221] width 586 height 50
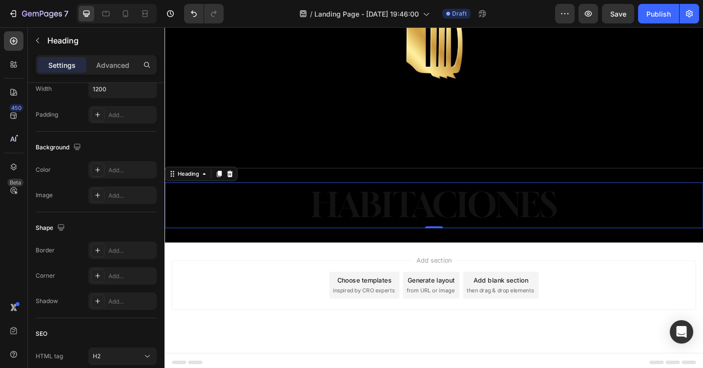
scroll to position [0, 0]
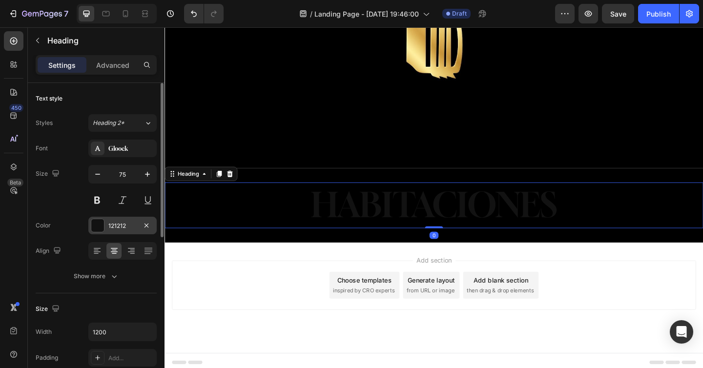
click at [95, 229] on div at bounding box center [97, 225] width 13 height 13
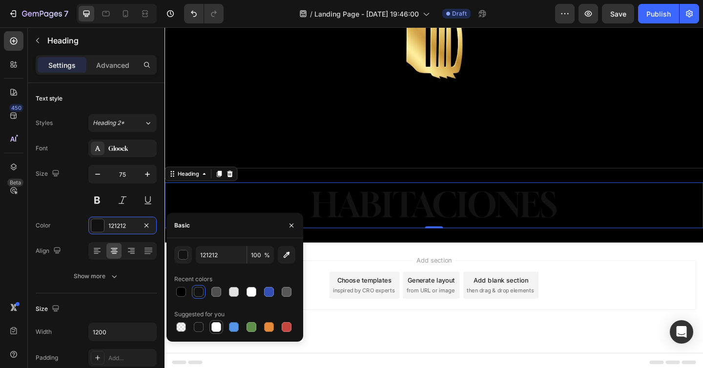
click at [220, 326] on div at bounding box center [216, 327] width 10 height 10
type input "FFFFFF"
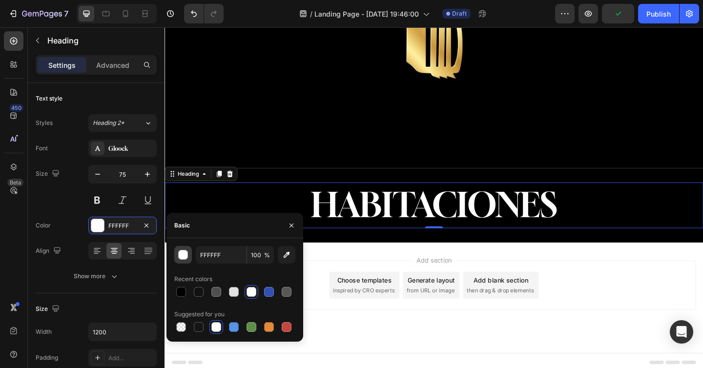
click at [185, 253] on div "button" at bounding box center [184, 255] width 10 height 10
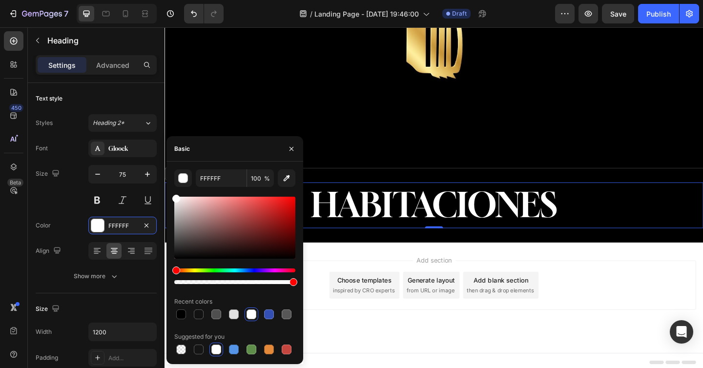
click at [372, 218] on h2 "HABITACIONES" at bounding box center [458, 221] width 586 height 50
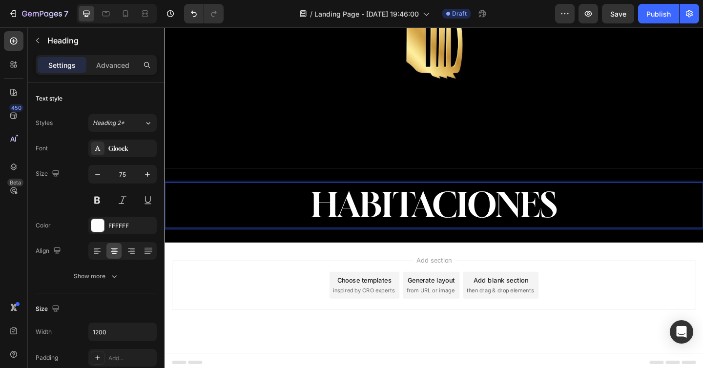
click at [401, 213] on p "HABITACIONES" at bounding box center [457, 221] width 584 height 48
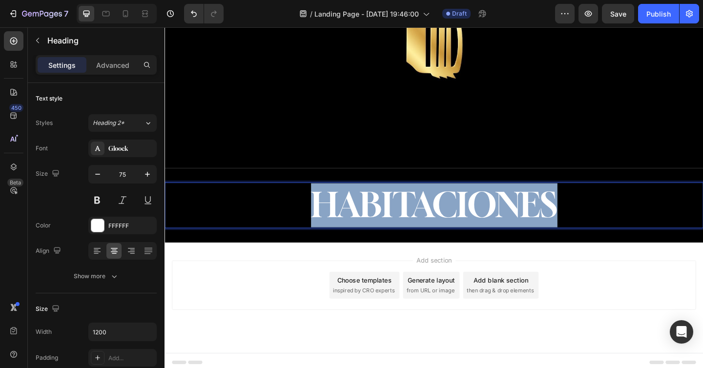
click at [401, 213] on p "HABITACIONES" at bounding box center [457, 221] width 584 height 48
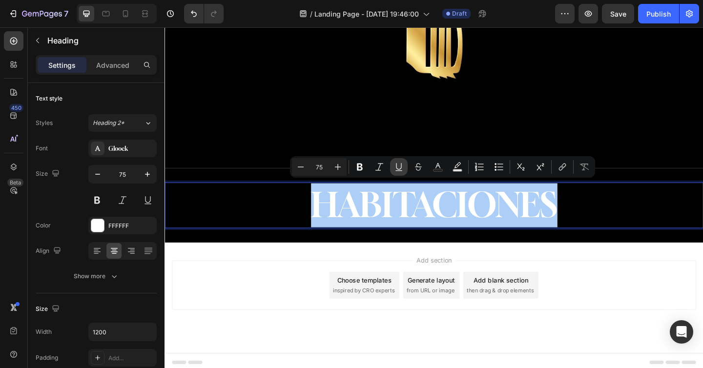
click at [396, 166] on icon "Editor contextual toolbar" at bounding box center [398, 166] width 5 height 7
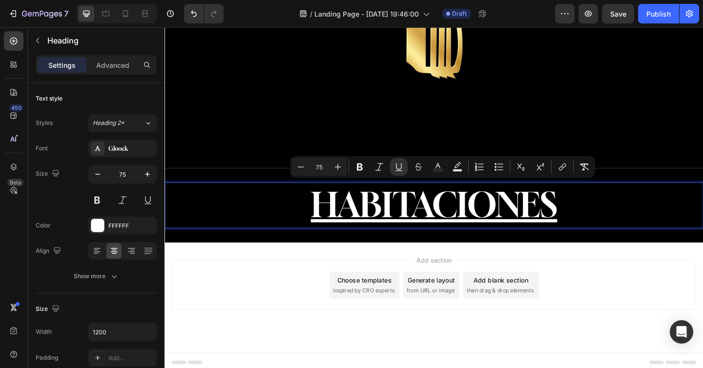
click at [448, 293] on div "Generate layout from URL or image" at bounding box center [455, 307] width 62 height 29
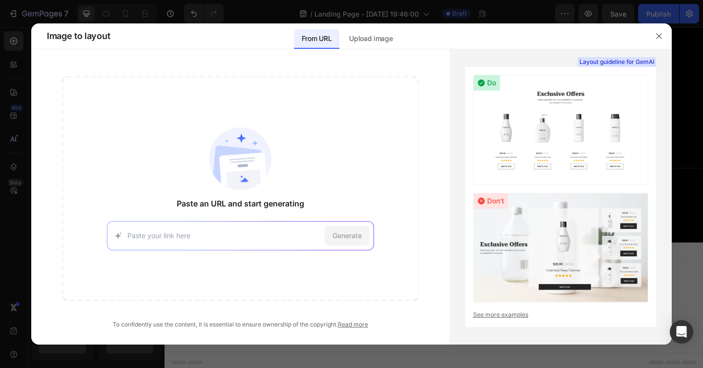
click at [193, 9] on div at bounding box center [351, 184] width 703 height 368
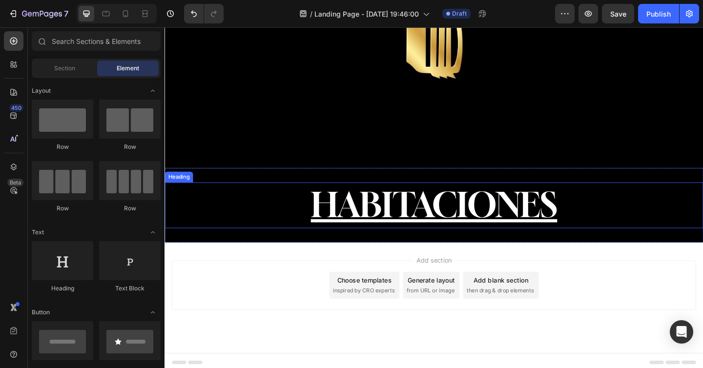
click at [446, 228] on u "HABITACIONES" at bounding box center [458, 221] width 268 height 44
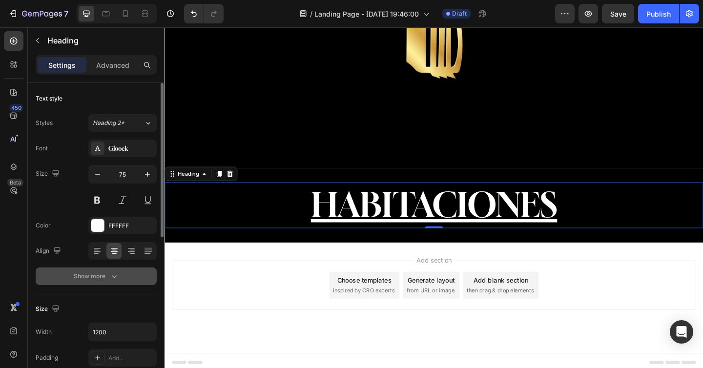
click at [94, 270] on button "Show more" at bounding box center [96, 276] width 121 height 18
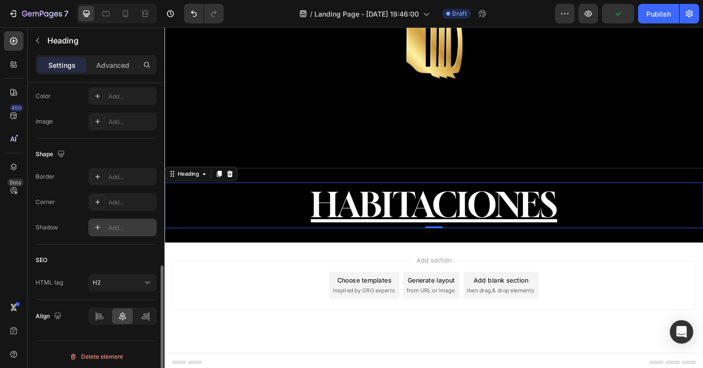
scroll to position [450, 0]
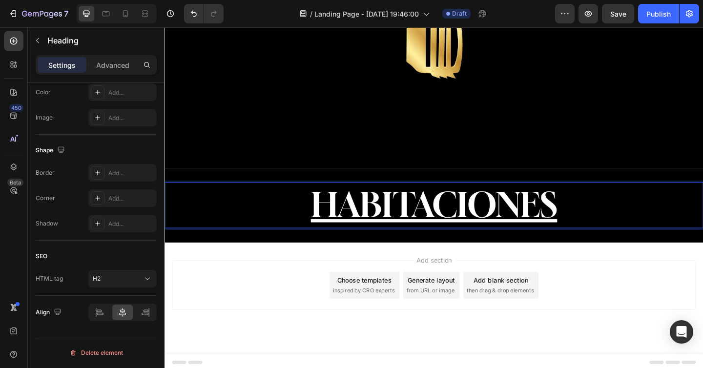
click at [650, 219] on p "HABITACIONES" at bounding box center [457, 221] width 584 height 48
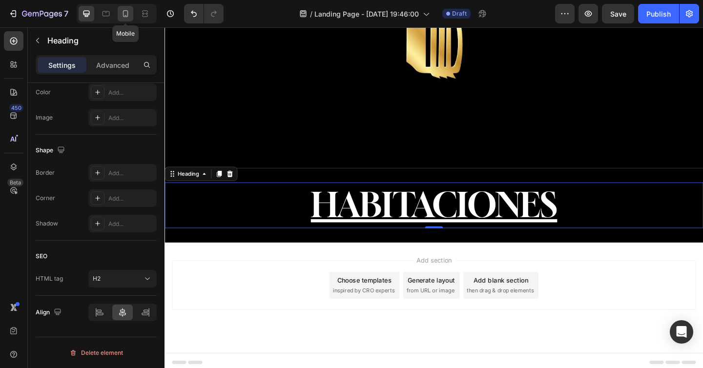
click at [126, 15] on icon at bounding box center [125, 15] width 2 height 1
type input "41"
type input "100%"
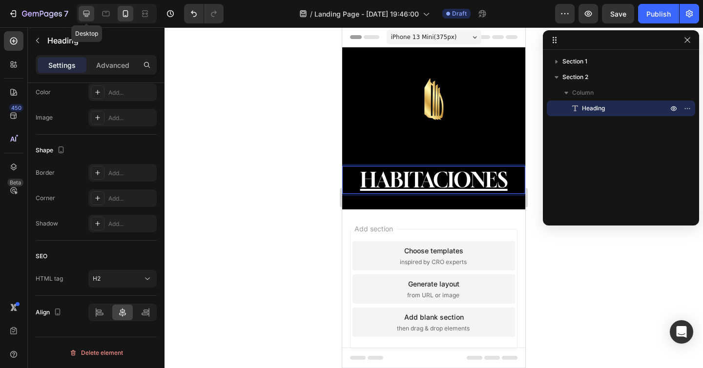
click at [85, 13] on icon at bounding box center [87, 14] width 10 height 10
type input "75"
type input "1200"
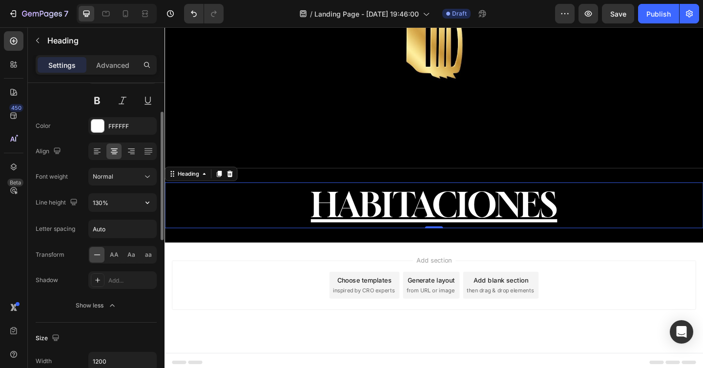
scroll to position [91, 0]
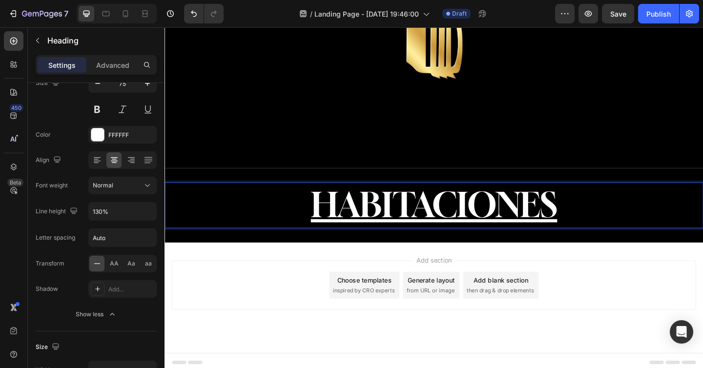
click at [343, 210] on u "HABITACIONES" at bounding box center [458, 221] width 268 height 44
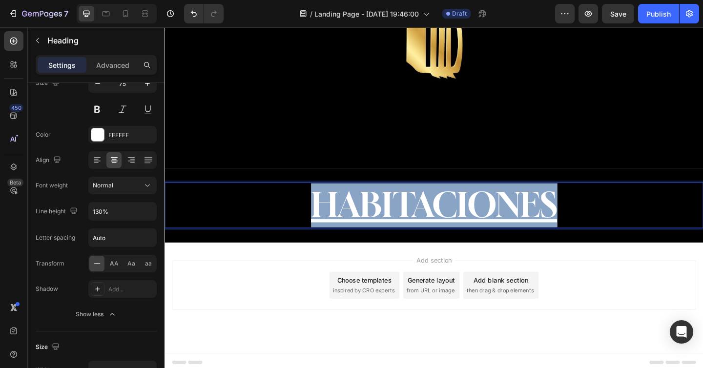
click at [343, 210] on u "HABITACIONES" at bounding box center [458, 221] width 268 height 44
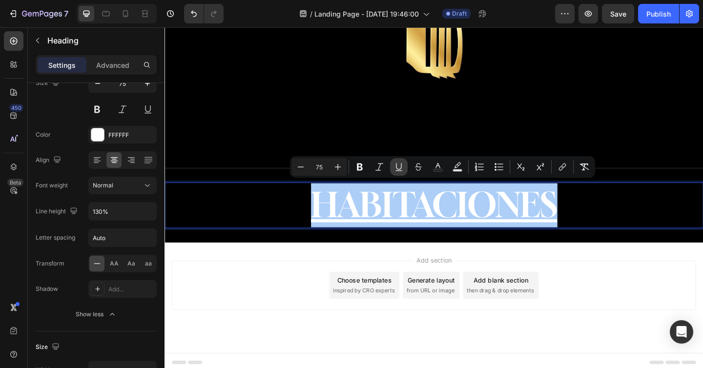
click at [401, 167] on icon "Editor contextual toolbar" at bounding box center [398, 166] width 5 height 7
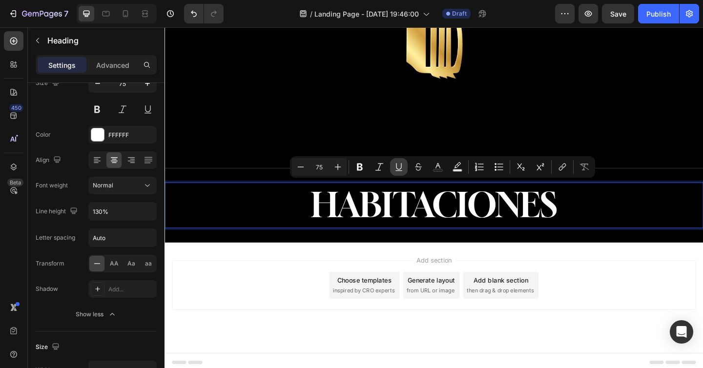
click at [401, 167] on icon "Editor contextual toolbar" at bounding box center [398, 166] width 5 height 7
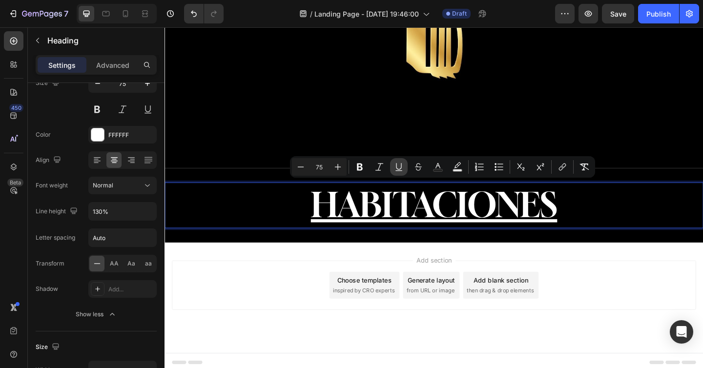
click at [401, 167] on icon "Editor contextual toolbar" at bounding box center [398, 166] width 5 height 7
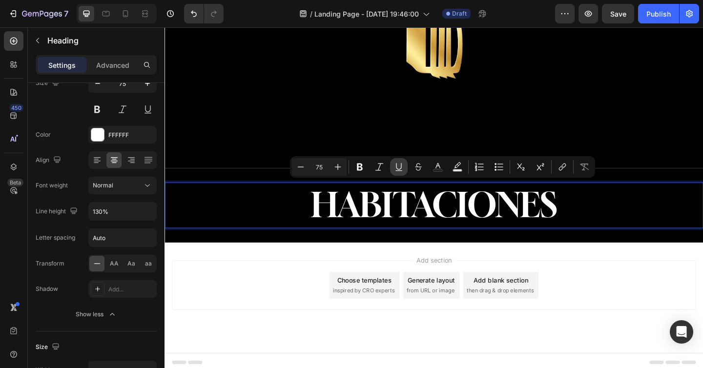
click at [401, 167] on icon "Editor contextual toolbar" at bounding box center [398, 166] width 5 height 7
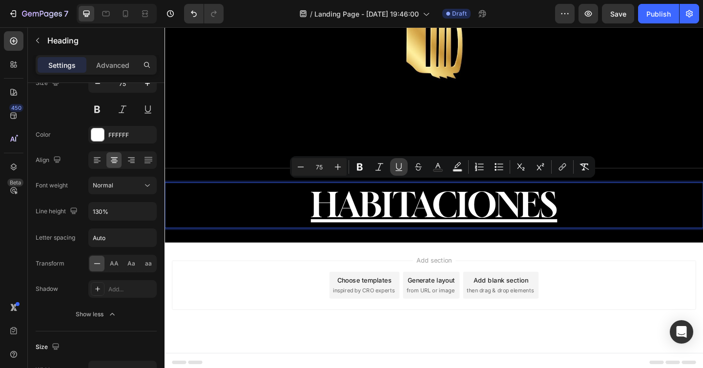
click at [401, 167] on icon "Editor contextual toolbar" at bounding box center [398, 166] width 5 height 7
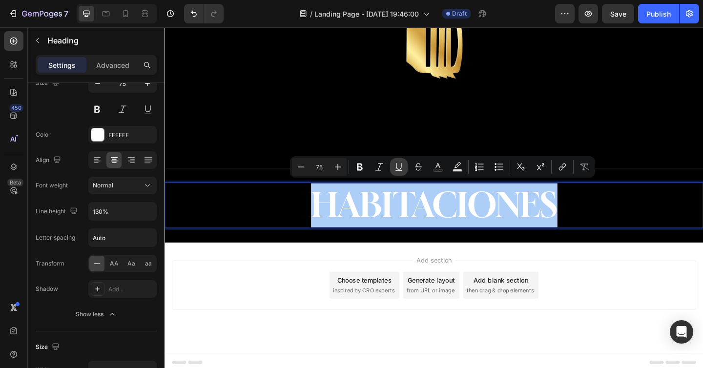
click at [401, 167] on icon "Editor contextual toolbar" at bounding box center [398, 166] width 5 height 7
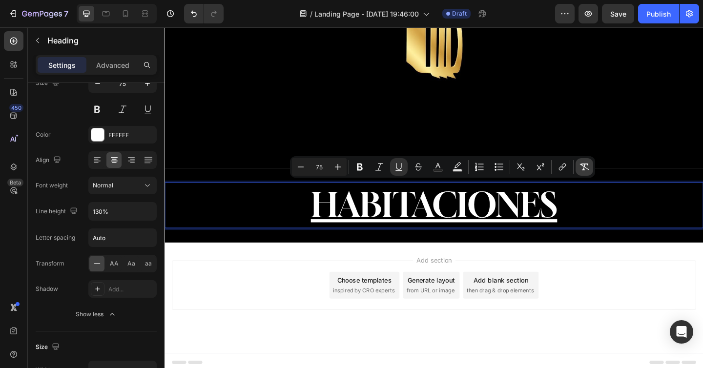
click at [590, 170] on button "Remove Format" at bounding box center [585, 167] width 18 height 18
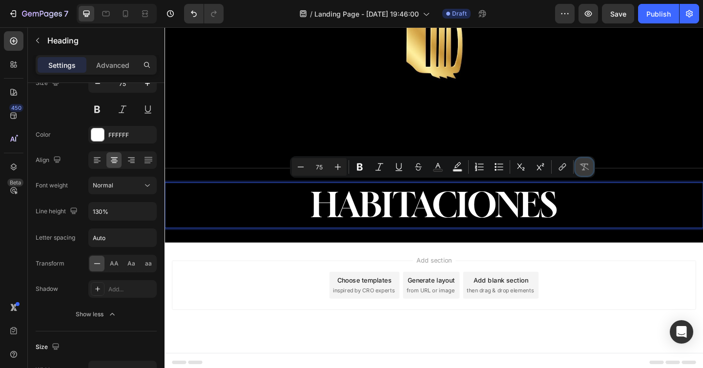
click at [590, 170] on button "Remove Format" at bounding box center [585, 167] width 18 height 18
click at [587, 165] on icon "Editor contextual toolbar" at bounding box center [584, 167] width 10 height 10
click at [395, 169] on icon "Editor contextual toolbar" at bounding box center [399, 167] width 10 height 10
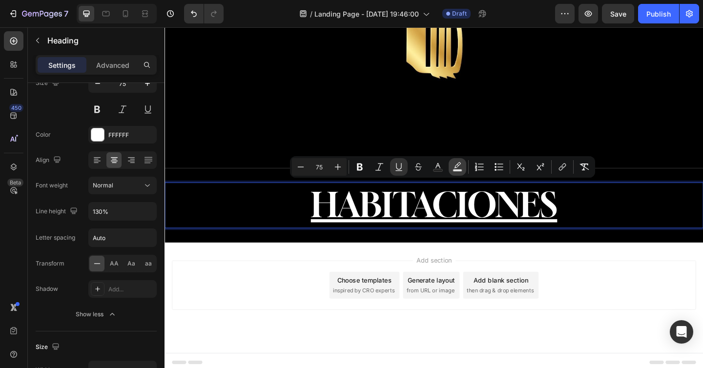
click at [454, 168] on icon "Editor contextual toolbar" at bounding box center [457, 165] width 7 height 6
type input "000000"
type input "77"
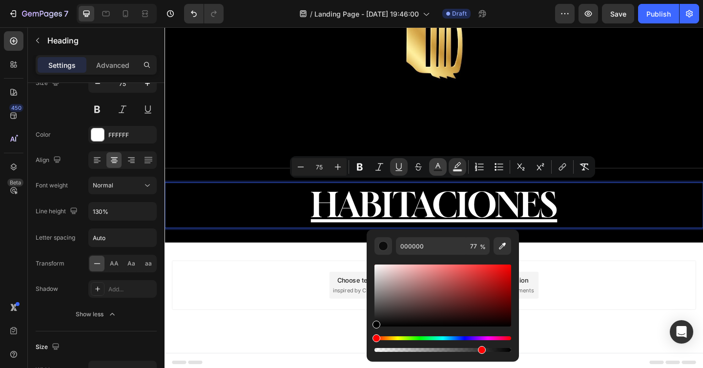
click at [437, 167] on icon "Editor contextual toolbar" at bounding box center [438, 167] width 10 height 10
type input "FFFFFF"
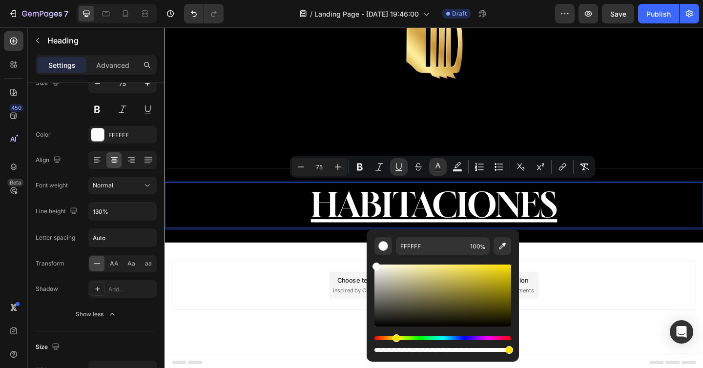
drag, startPoint x: 396, startPoint y: 337, endPoint x: 411, endPoint y: 303, distance: 37.4
click at [394, 339] on div "Hue" at bounding box center [442, 338] width 137 height 4
drag, startPoint x: 442, startPoint y: 271, endPoint x: 476, endPoint y: 273, distance: 34.7
click at [477, 274] on div "Editor contextual toolbar" at bounding box center [442, 296] width 137 height 62
click at [477, 274] on div "Editor contextual toolbar" at bounding box center [479, 276] width 8 height 8
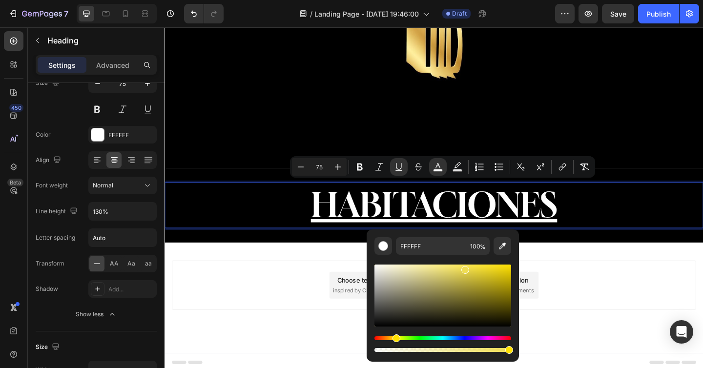
drag, startPoint x: 474, startPoint y: 272, endPoint x: 463, endPoint y: 267, distance: 12.2
click at [463, 267] on div "Editor contextual toolbar" at bounding box center [442, 296] width 137 height 62
type input "F2DF54"
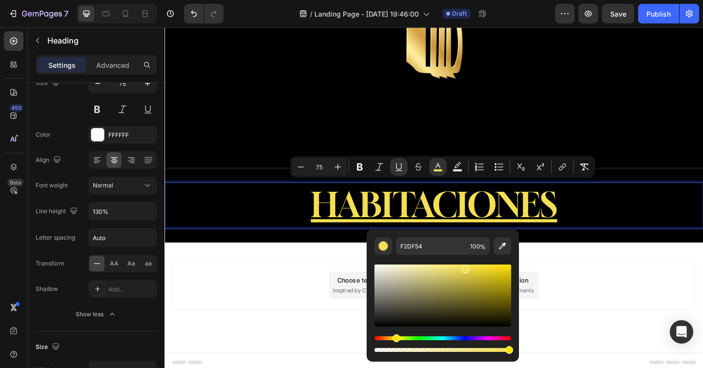
click at [678, 227] on p "HABITACIONES" at bounding box center [457, 221] width 584 height 48
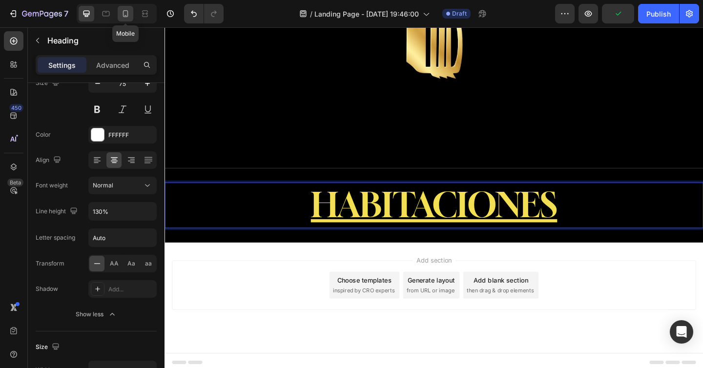
click at [125, 13] on icon at bounding box center [126, 14] width 10 height 10
type input "41"
type input "100%"
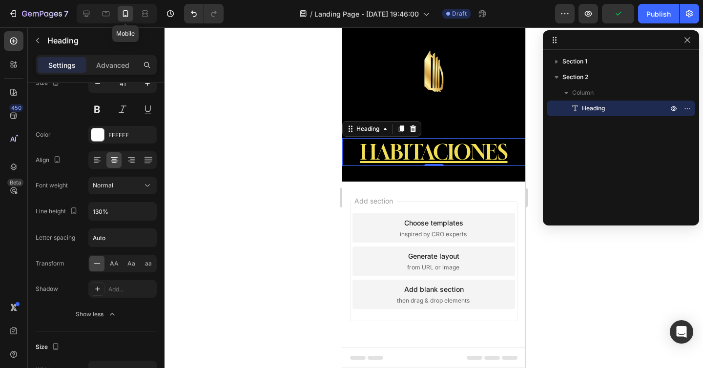
scroll to position [24, 0]
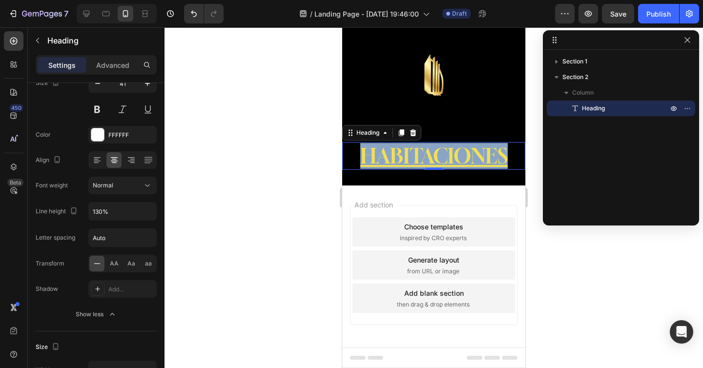
click at [430, 148] on u "HABITACIONES" at bounding box center [433, 156] width 147 height 24
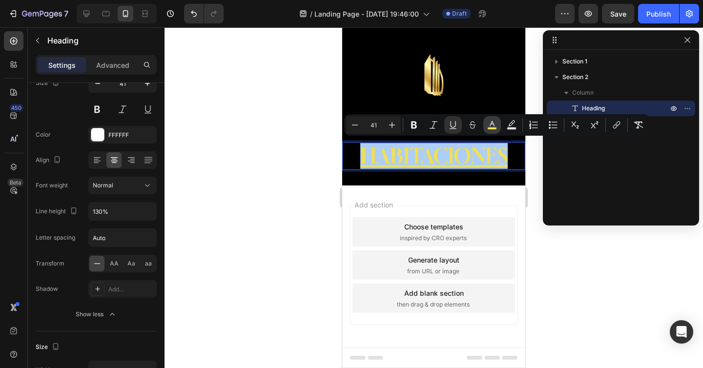
click at [490, 123] on icon "Editor contextual toolbar" at bounding box center [492, 125] width 10 height 10
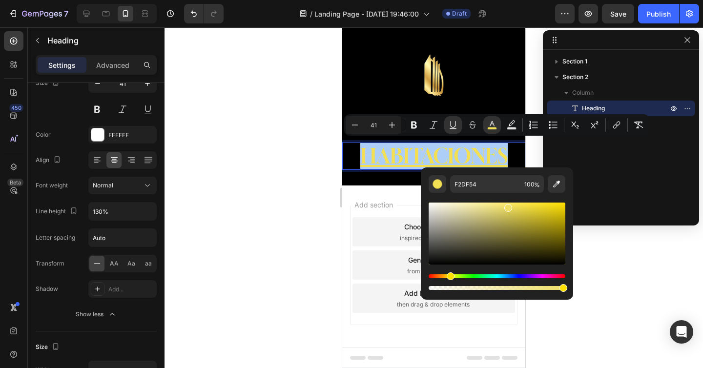
drag, startPoint x: 519, startPoint y: 210, endPoint x: 504, endPoint y: 206, distance: 15.9
click at [504, 206] on div "Editor contextual toolbar" at bounding box center [508, 208] width 8 height 8
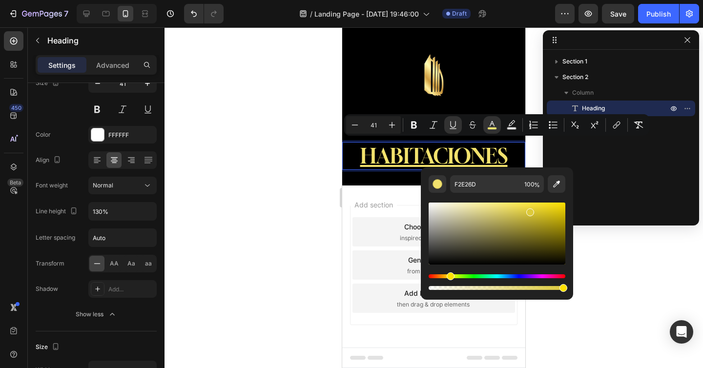
drag, startPoint x: 509, startPoint y: 208, endPoint x: 529, endPoint y: 210, distance: 19.6
click at [529, 210] on div "Editor contextual toolbar" at bounding box center [497, 234] width 137 height 62
type input "DDCA3B"
type input "16"
click at [559, 184] on icon "Editor contextual toolbar" at bounding box center [557, 184] width 10 height 10
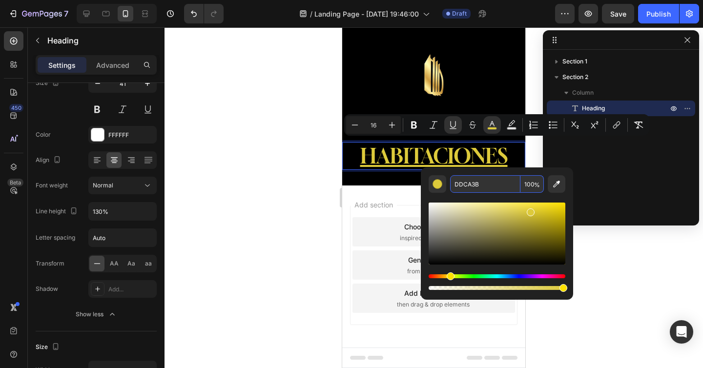
click at [478, 185] on input "DDCA3B" at bounding box center [485, 184] width 70 height 18
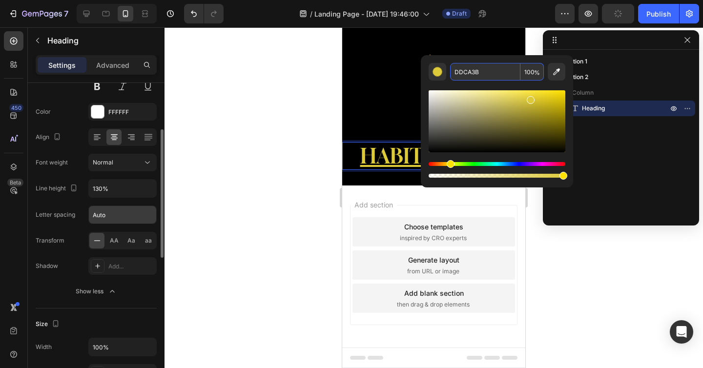
scroll to position [33, 0]
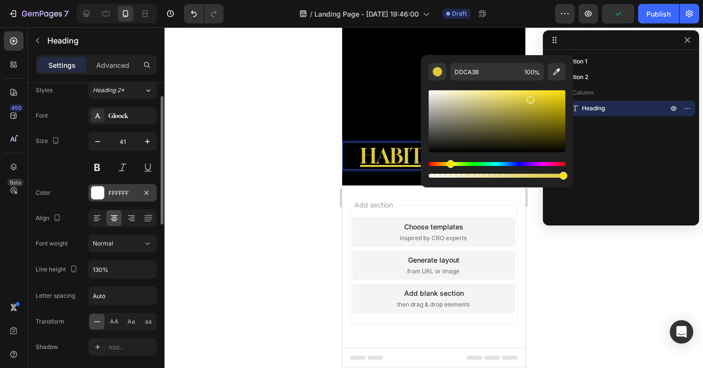
click at [100, 201] on div "FFFFFF" at bounding box center [122, 193] width 68 height 18
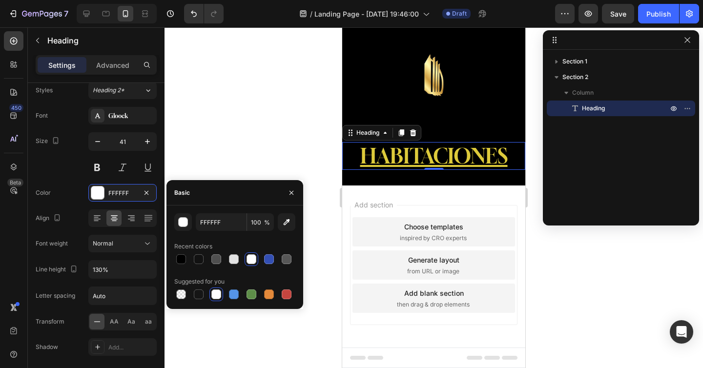
click at [181, 192] on div "Basic" at bounding box center [182, 192] width 16 height 9
click at [180, 197] on div "Basic" at bounding box center [182, 193] width 16 height 16
click at [145, 190] on icon "button" at bounding box center [147, 193] width 8 height 8
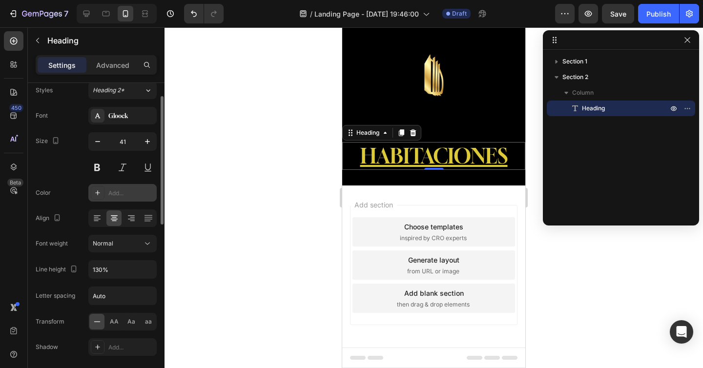
click at [135, 194] on div "Add..." at bounding box center [131, 193] width 46 height 9
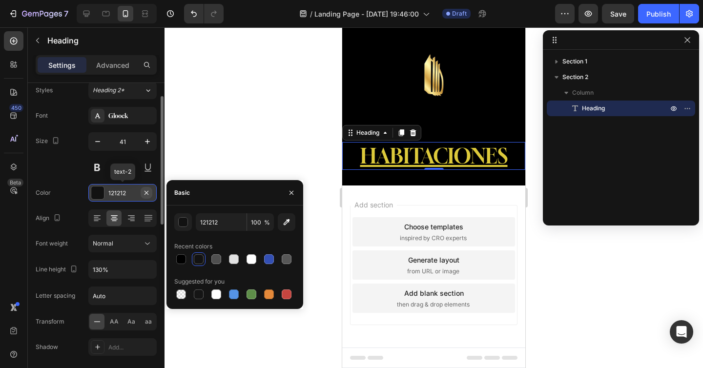
click at [145, 195] on icon "button" at bounding box center [147, 193] width 8 height 8
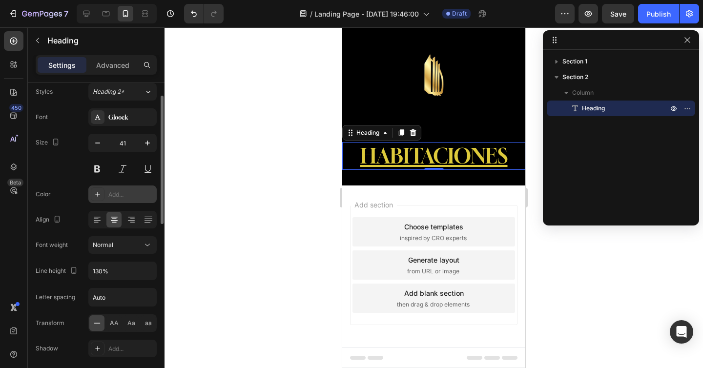
scroll to position [17, 0]
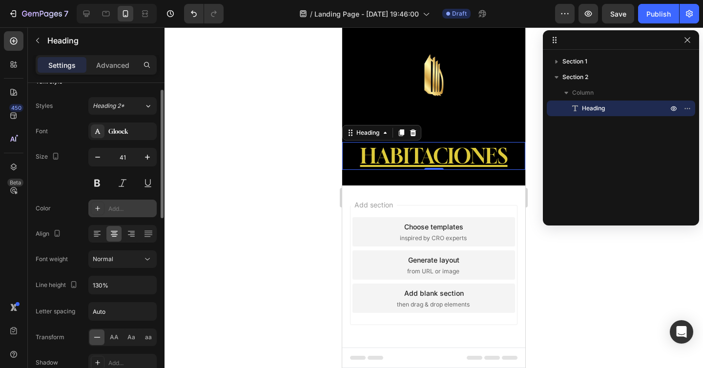
click at [93, 209] on div at bounding box center [98, 209] width 14 height 14
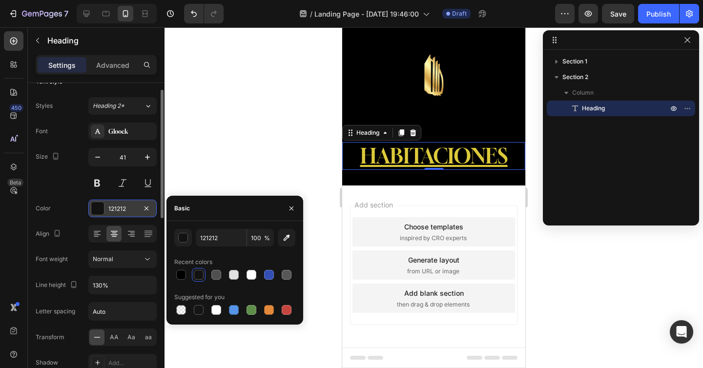
click at [180, 210] on div "Basic" at bounding box center [182, 208] width 16 height 9
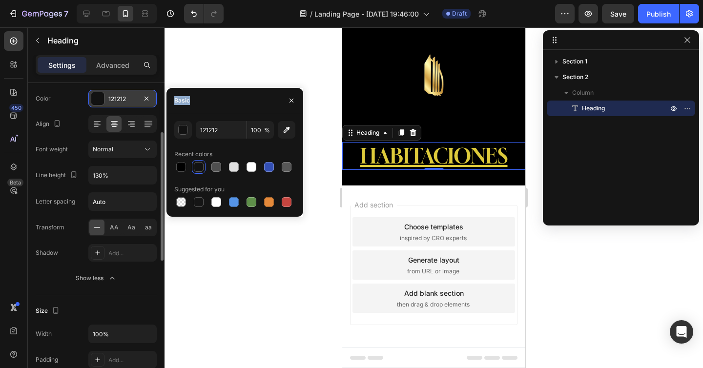
scroll to position [111, 0]
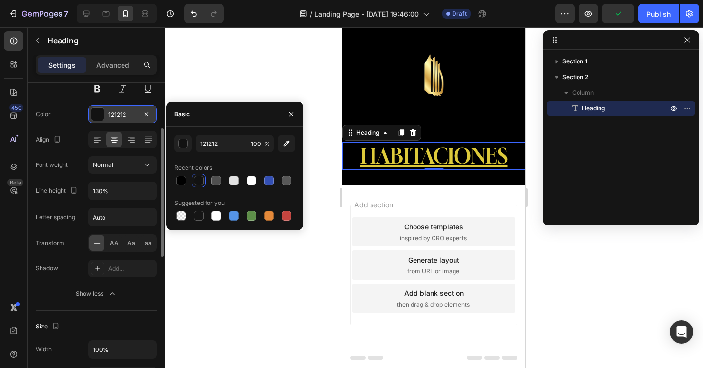
click at [189, 217] on div at bounding box center [234, 216] width 121 height 14
click at [184, 216] on div at bounding box center [181, 216] width 10 height 10
type input "000000"
type input "0"
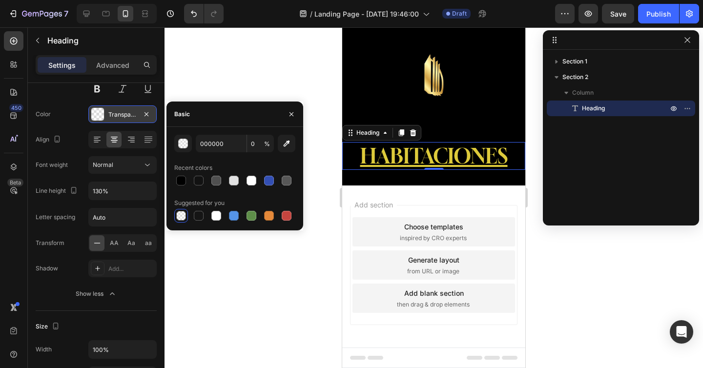
click at [46, 122] on div "Color Transparent" at bounding box center [96, 114] width 121 height 18
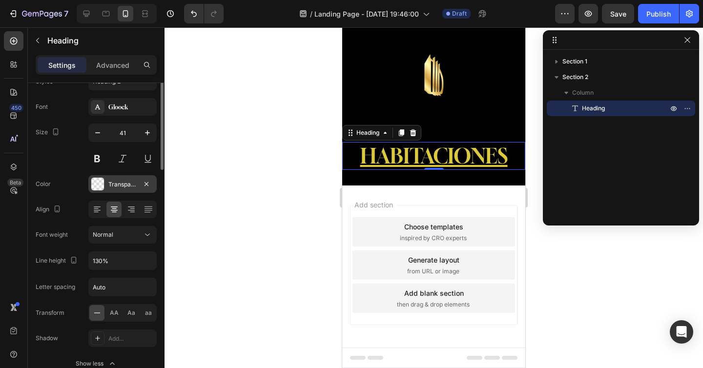
scroll to position [0, 0]
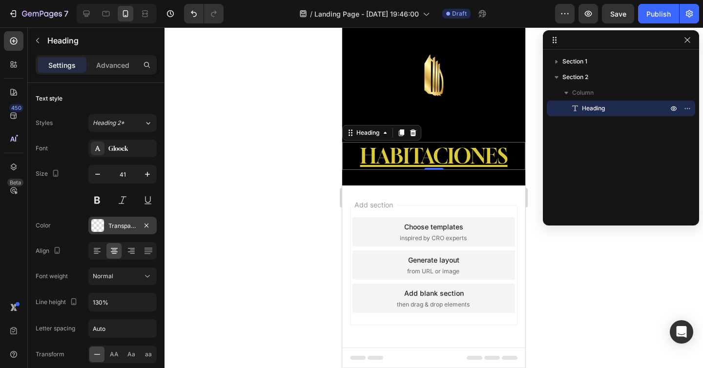
click at [102, 222] on div at bounding box center [97, 225] width 13 height 13
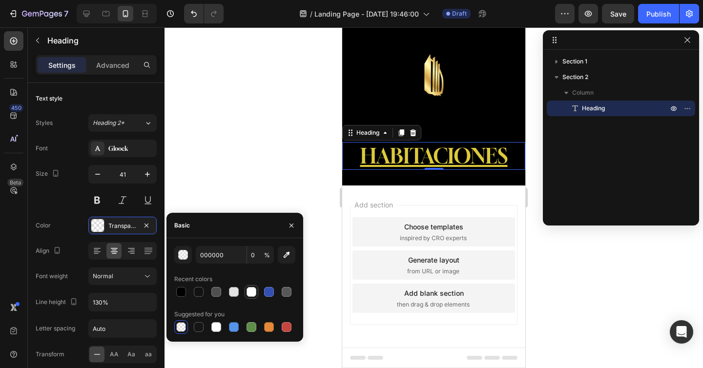
click at [249, 294] on div at bounding box center [252, 292] width 10 height 10
type input "FFFFFF"
type input "100"
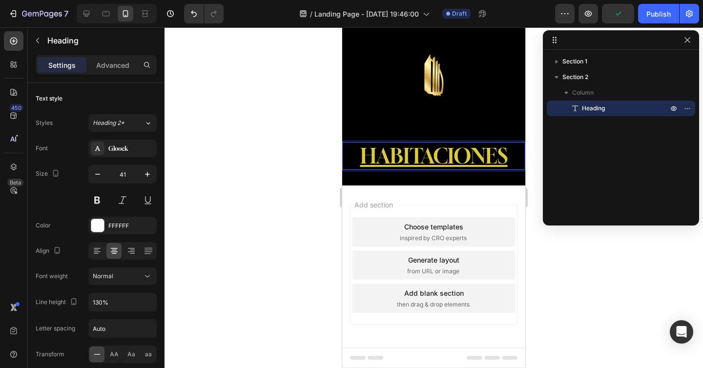
click at [433, 158] on u "HABITACIONES" at bounding box center [433, 156] width 147 height 24
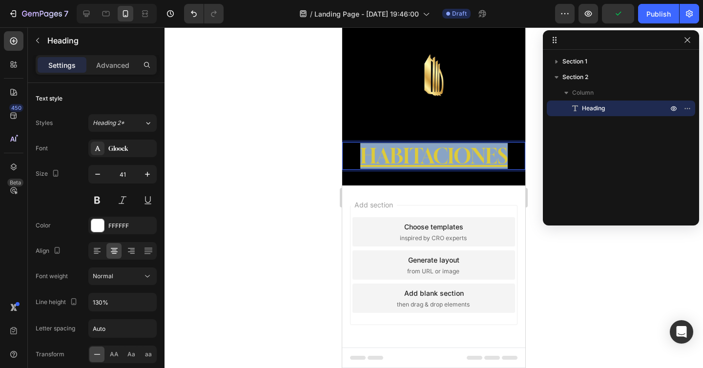
click at [433, 158] on u "HABITACIONES" at bounding box center [433, 156] width 147 height 24
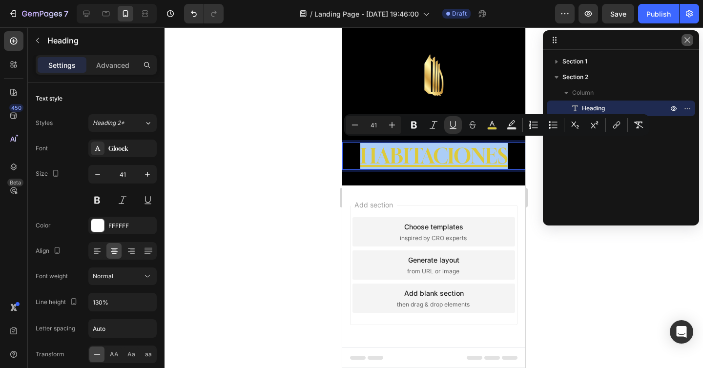
click at [685, 39] on icon "button" at bounding box center [687, 40] width 8 height 8
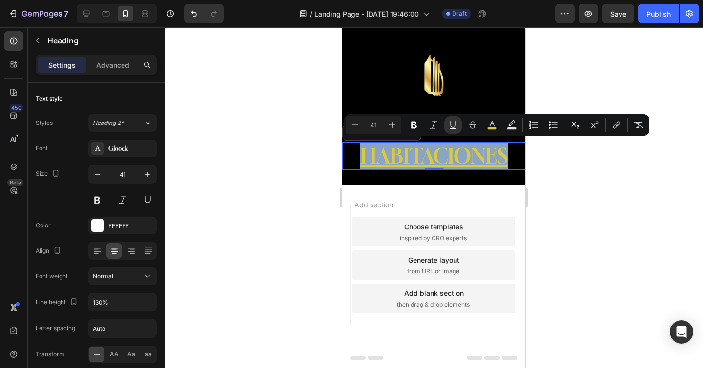
click at [434, 147] on u "HABITACIONES" at bounding box center [433, 156] width 147 height 24
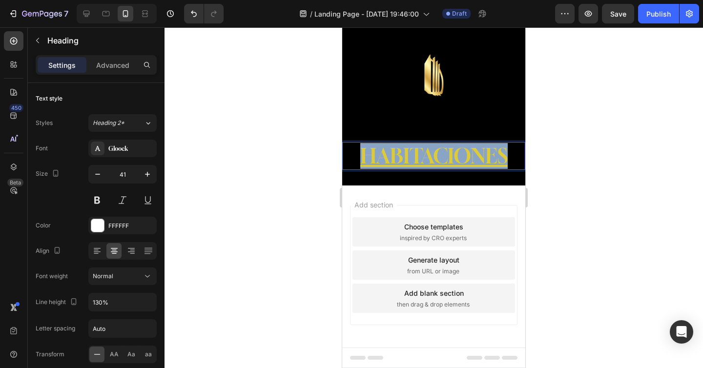
click at [434, 147] on u "HABITACIONES" at bounding box center [433, 156] width 147 height 24
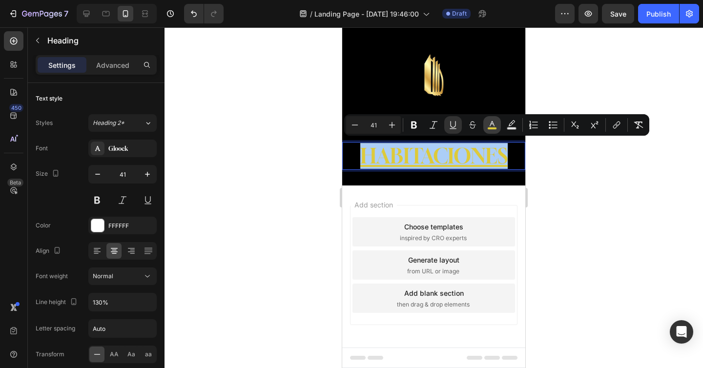
click at [496, 123] on icon "Editor contextual toolbar" at bounding box center [492, 125] width 10 height 10
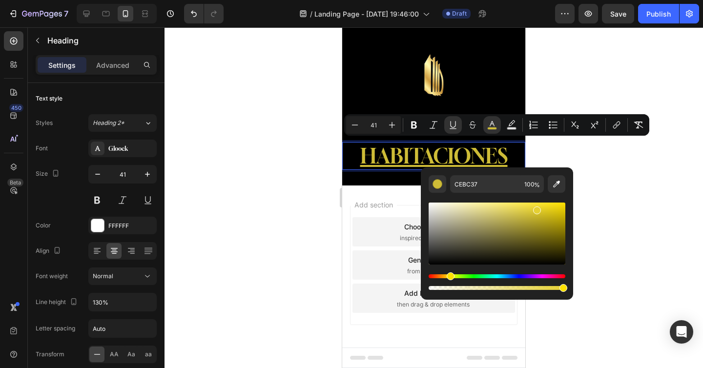
drag, startPoint x: 529, startPoint y: 214, endPoint x: 538, endPoint y: 208, distance: 11.1
click at [536, 208] on div "Editor contextual toolbar" at bounding box center [537, 210] width 8 height 8
click at [540, 207] on div "Editor contextual toolbar" at bounding box center [537, 210] width 8 height 8
drag, startPoint x: 541, startPoint y: 207, endPoint x: 546, endPoint y: 205, distance: 5.0
click at [542, 207] on div "Editor contextual toolbar" at bounding box center [542, 210] width 8 height 8
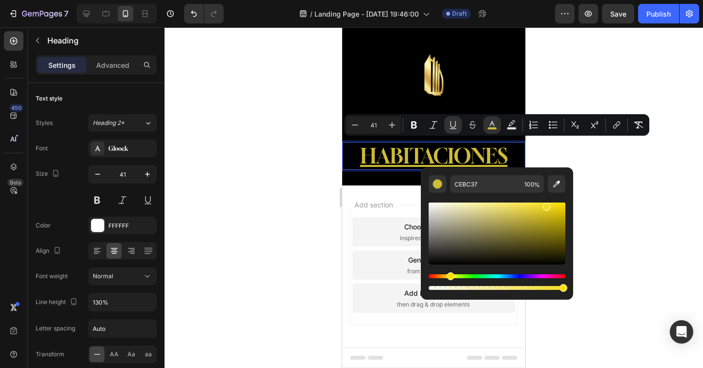
click at [546, 205] on div "Editor contextual toolbar" at bounding box center [547, 207] width 8 height 8
click at [451, 124] on icon "Editor contextual toolbar" at bounding box center [452, 124] width 5 height 7
type input "DBC732"
drag, startPoint x: 544, startPoint y: 208, endPoint x: 535, endPoint y: 211, distance: 10.2
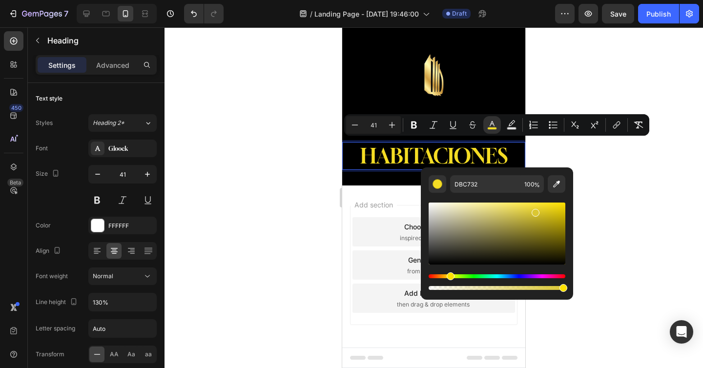
click at [535, 211] on div "Editor contextual toolbar" at bounding box center [536, 213] width 8 height 8
click at [304, 179] on div at bounding box center [434, 197] width 538 height 341
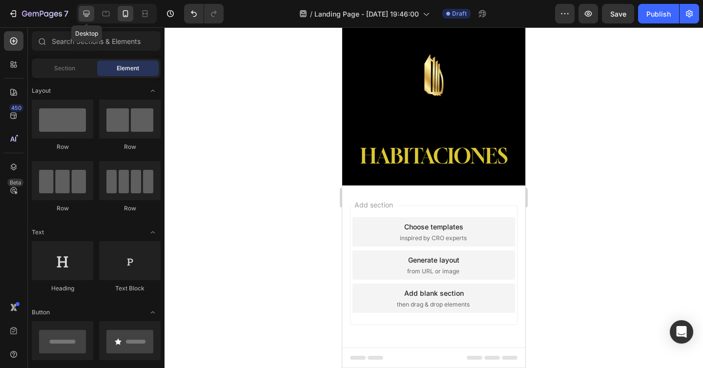
click at [82, 9] on icon at bounding box center [87, 14] width 10 height 10
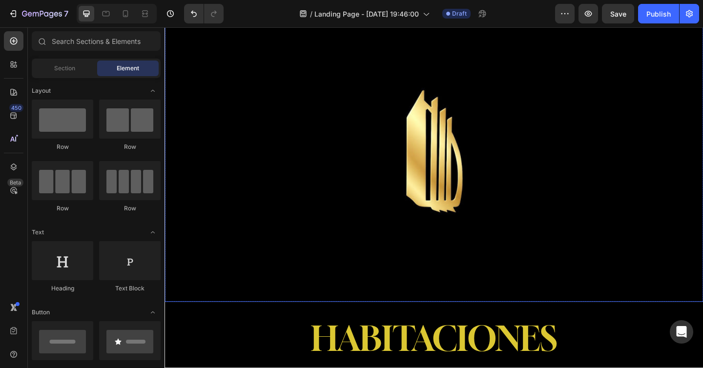
scroll to position [196, 0]
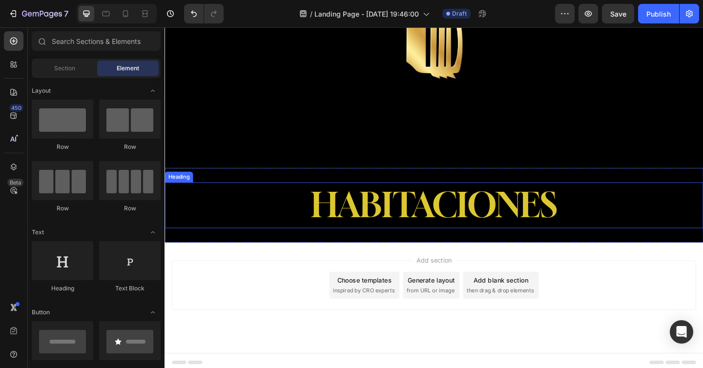
click at [653, 204] on p "⁠⁠⁠⁠⁠⁠⁠ HABITACIONES" at bounding box center [457, 221] width 584 height 48
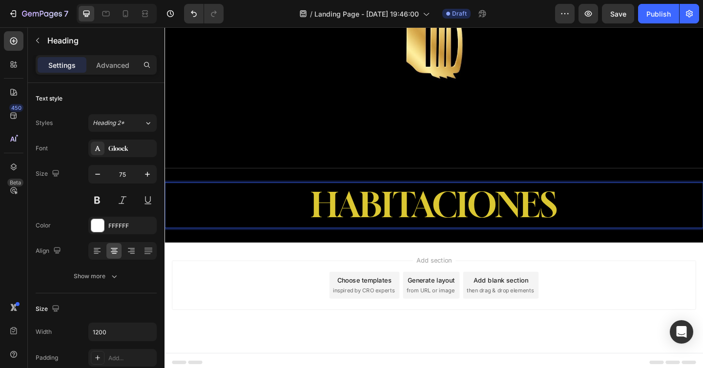
click at [340, 221] on span "HABITACIONES" at bounding box center [458, 221] width 268 height 44
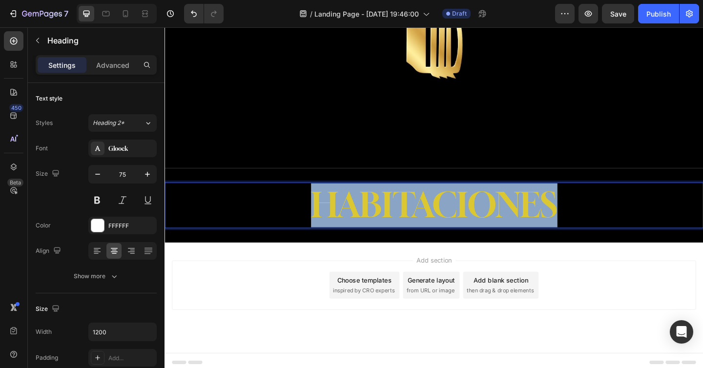
click at [340, 221] on span "HABITACIONES" at bounding box center [458, 221] width 268 height 44
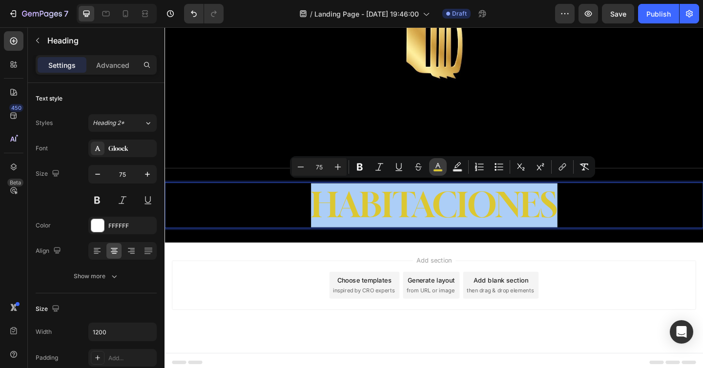
click at [431, 167] on button "color" at bounding box center [438, 167] width 18 height 18
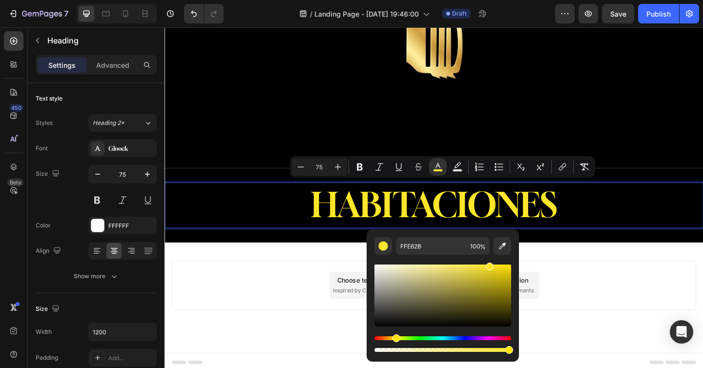
drag, startPoint x: 483, startPoint y: 274, endPoint x: 489, endPoint y: 264, distance: 11.6
click at [489, 264] on div "Editor contextual toolbar" at bounding box center [490, 267] width 8 height 8
drag, startPoint x: 487, startPoint y: 264, endPoint x: 474, endPoint y: 266, distance: 12.8
click at [474, 266] on div "Editor contextual toolbar" at bounding box center [476, 268] width 8 height 8
type input "F9E443"
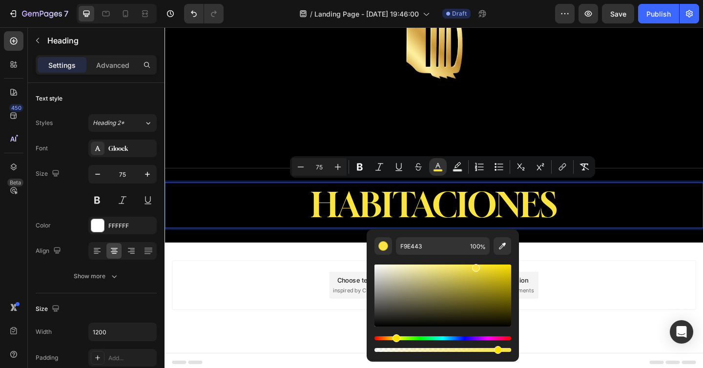
drag, startPoint x: 511, startPoint y: 352, endPoint x: 495, endPoint y: 350, distance: 15.7
click at [495, 350] on div "Editor contextual toolbar" at bounding box center [498, 350] width 8 height 8
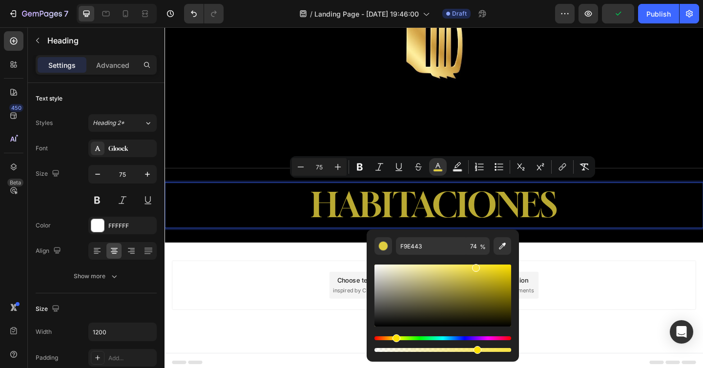
drag, startPoint x: 495, startPoint y: 350, endPoint x: 475, endPoint y: 350, distance: 19.5
click at [475, 350] on div "Editor contextual toolbar" at bounding box center [477, 350] width 8 height 8
drag, startPoint x: 475, startPoint y: 350, endPoint x: 447, endPoint y: 347, distance: 28.9
click at [447, 347] on div "Editor contextual toolbar" at bounding box center [449, 350] width 8 height 8
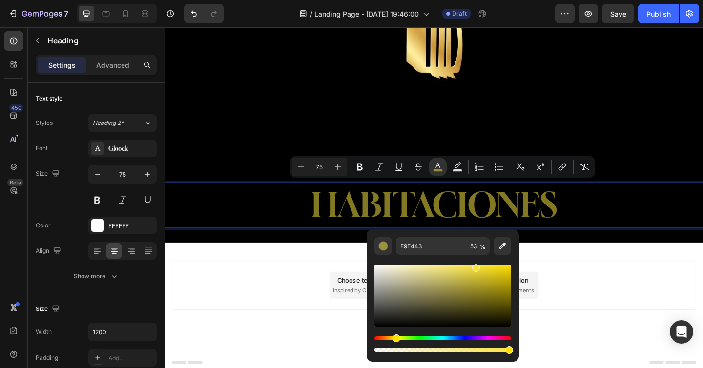
drag, startPoint x: 611, startPoint y: 374, endPoint x: 598, endPoint y: 382, distance: 15.6
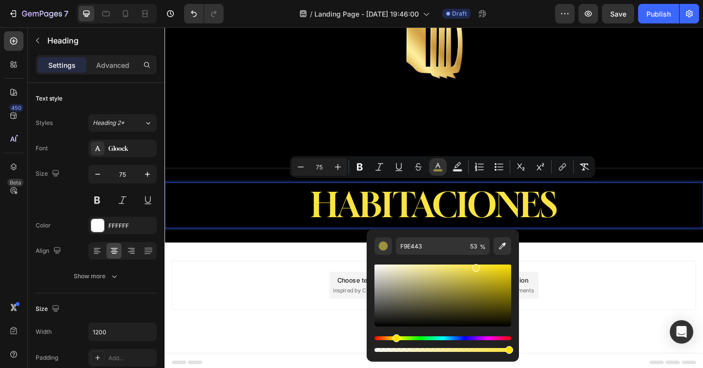
type input "100"
type input "FFFFFF"
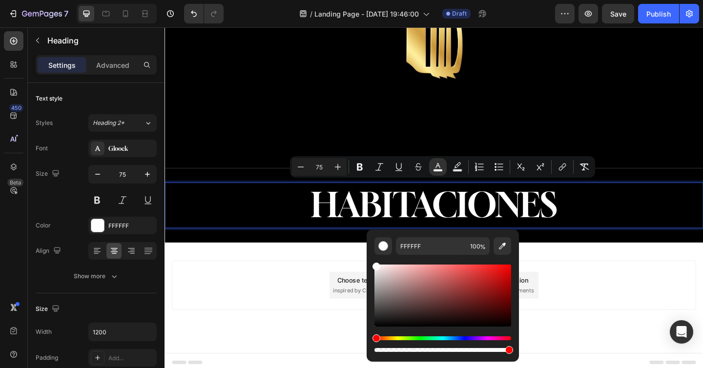
drag, startPoint x: 641, startPoint y: 294, endPoint x: 381, endPoint y: 267, distance: 261.6
